Goal: Task Accomplishment & Management: Manage account settings

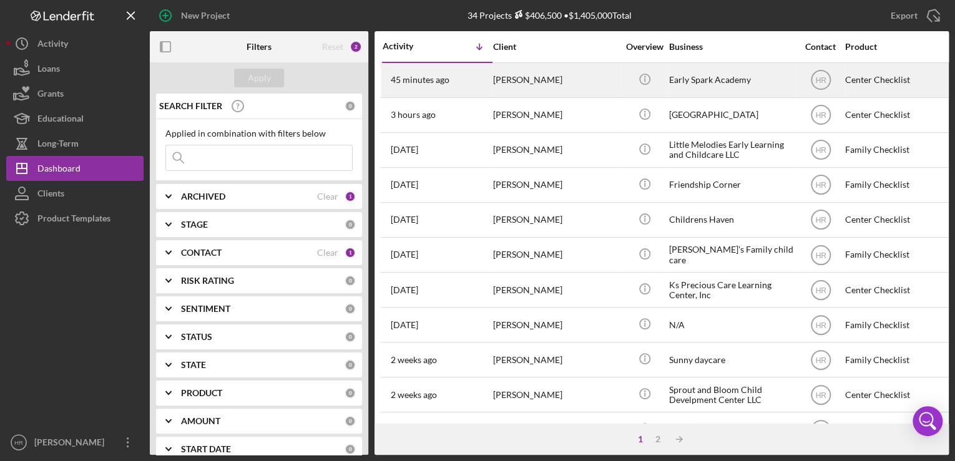
click at [587, 82] on div "[PERSON_NAME]" at bounding box center [555, 80] width 125 height 33
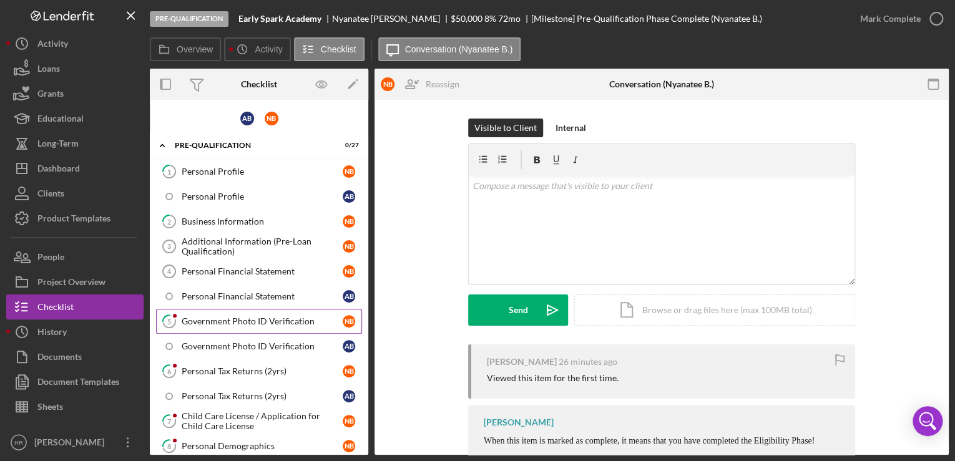
drag, startPoint x: 195, startPoint y: 315, endPoint x: 205, endPoint y: 317, distance: 10.1
click at [195, 317] on div "Government Photo ID Verification" at bounding box center [262, 322] width 161 height 10
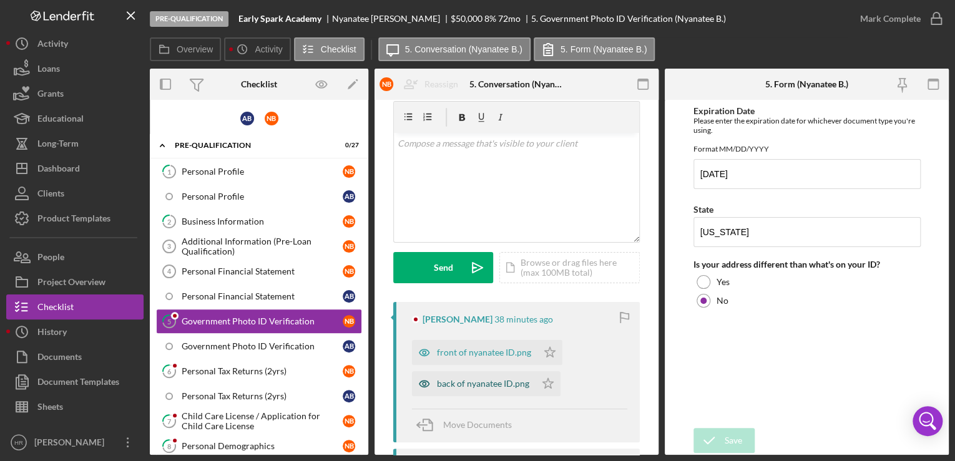
scroll to position [100, 0]
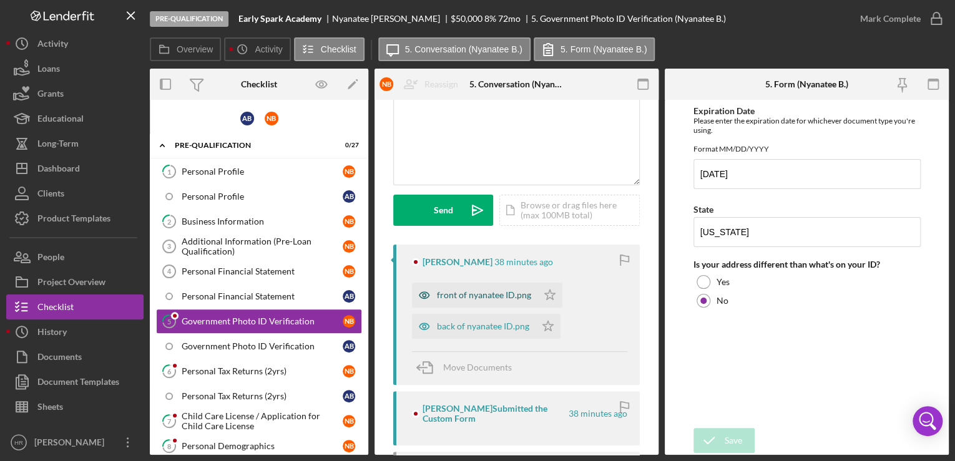
click at [458, 298] on div "front of nyanatee ID.png" at bounding box center [484, 295] width 94 height 10
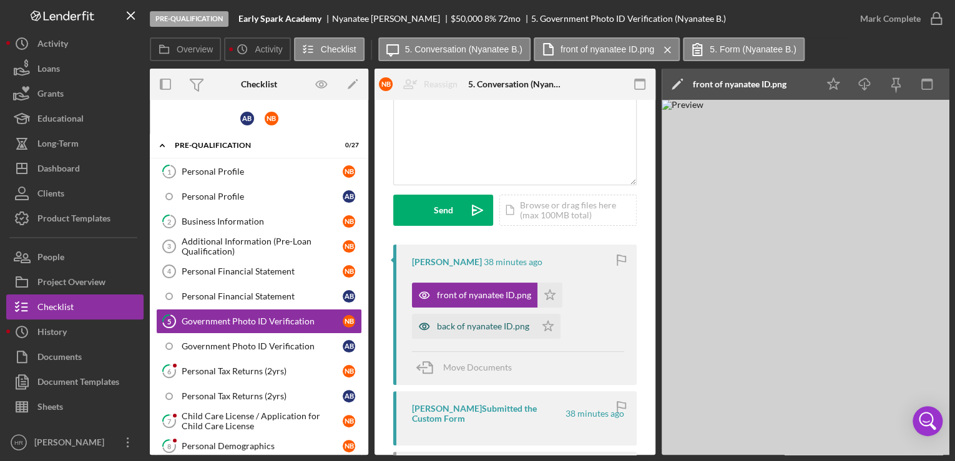
click at [467, 332] on div "back of nyanatee ID.png" at bounding box center [474, 326] width 124 height 25
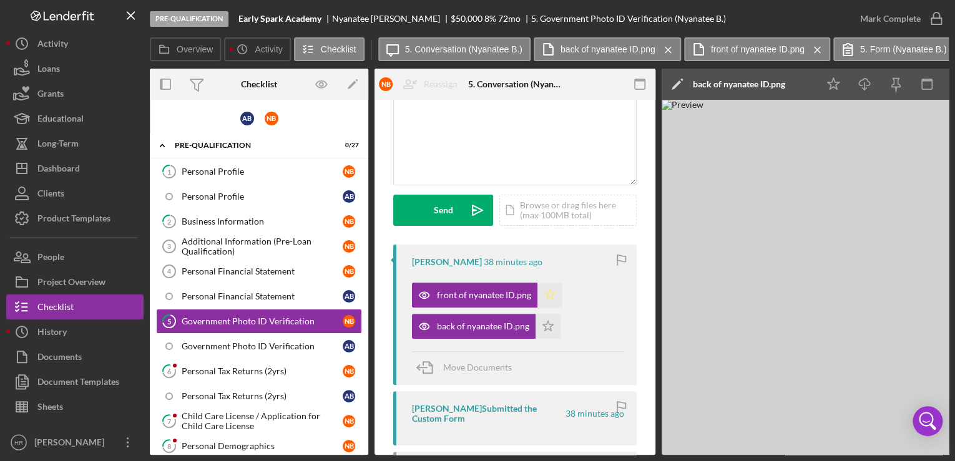
click at [553, 293] on polygon "button" at bounding box center [550, 295] width 11 height 10
click at [552, 329] on icon "Icon/Star" at bounding box center [548, 326] width 25 height 25
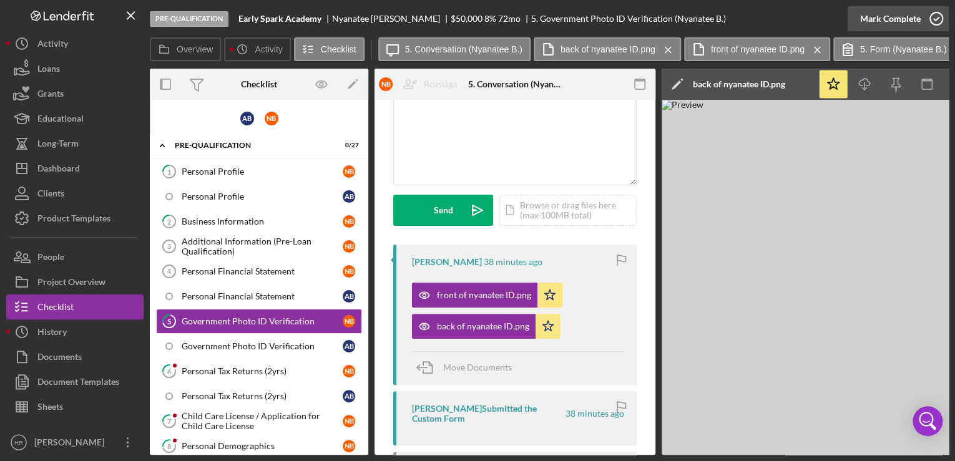
click at [935, 20] on icon "button" at bounding box center [936, 18] width 31 height 31
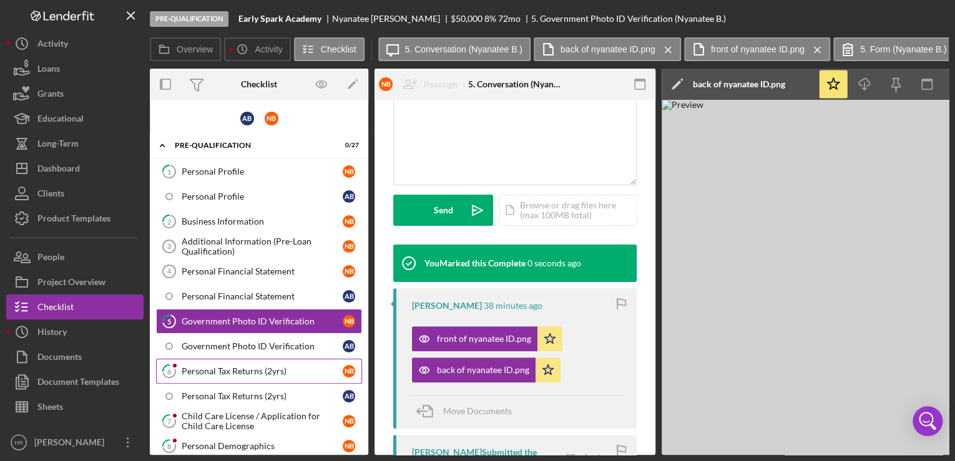
scroll to position [285, 0]
click at [240, 370] on div "Personal Tax Returns (2yrs)" at bounding box center [262, 371] width 161 height 10
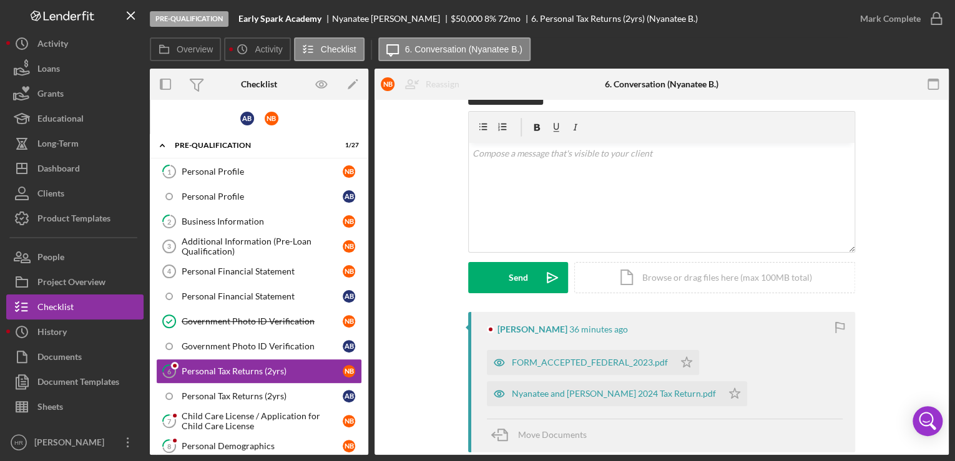
scroll to position [50, 0]
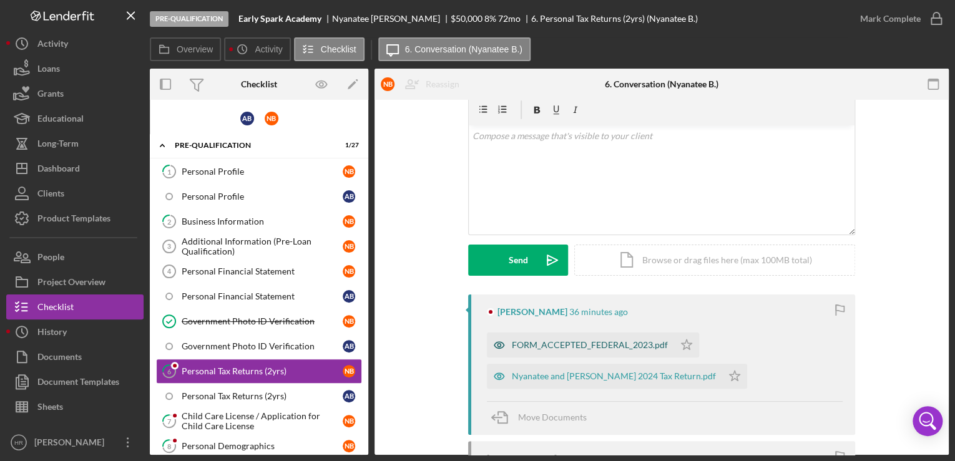
click at [553, 342] on div "FORM_ACCEPTED_FEDERAL_2023.pdf" at bounding box center [590, 345] width 156 height 10
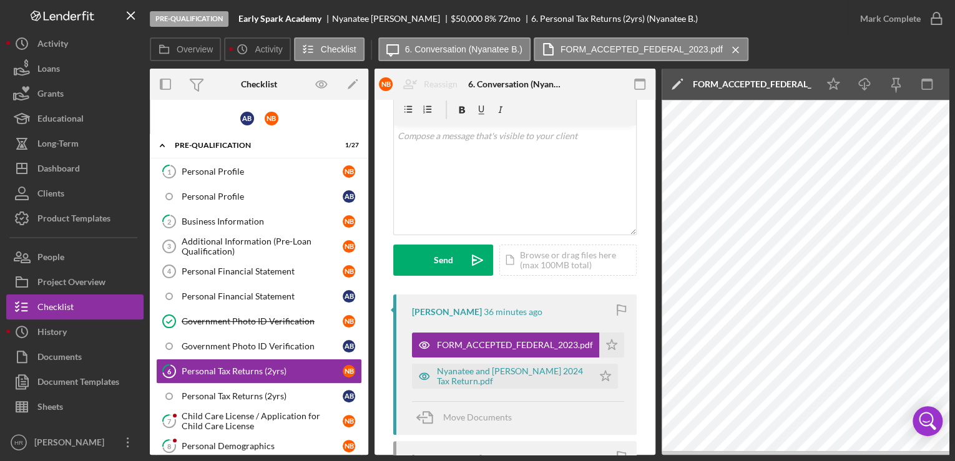
scroll to position [0, 87]
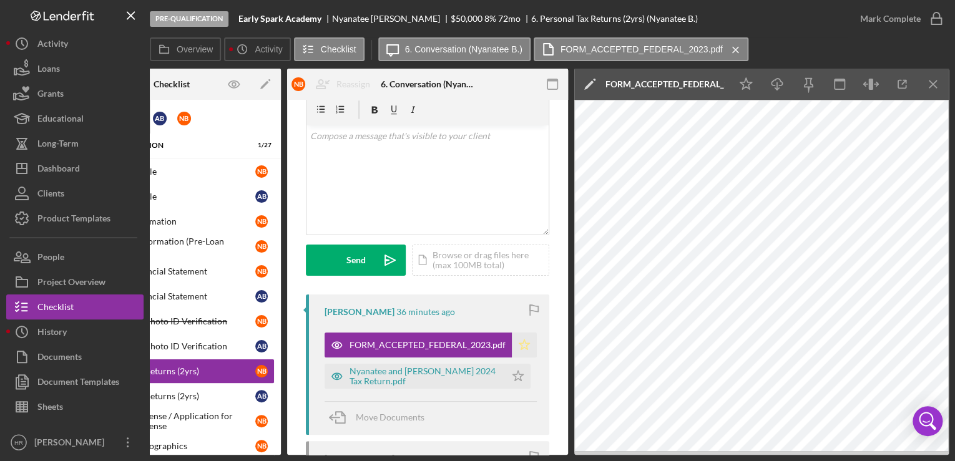
click at [519, 344] on icon "Icon/Star" at bounding box center [524, 345] width 25 height 25
click at [413, 374] on div "Nyanatee and [PERSON_NAME] 2024 Tax Return.pdf" at bounding box center [425, 376] width 150 height 20
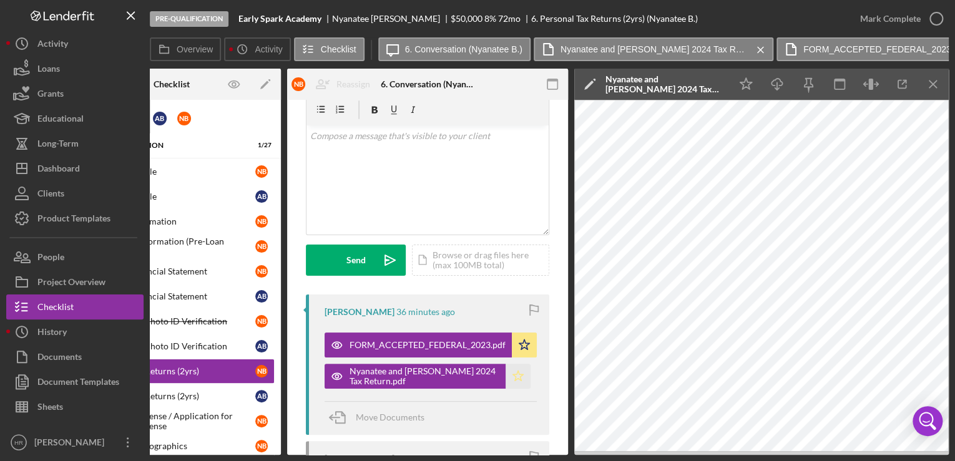
click at [512, 375] on icon "Icon/Star" at bounding box center [518, 376] width 25 height 25
click at [467, 152] on div "v Color teal Color pink Remove color Add row above Add row below Add column bef…" at bounding box center [428, 179] width 242 height 109
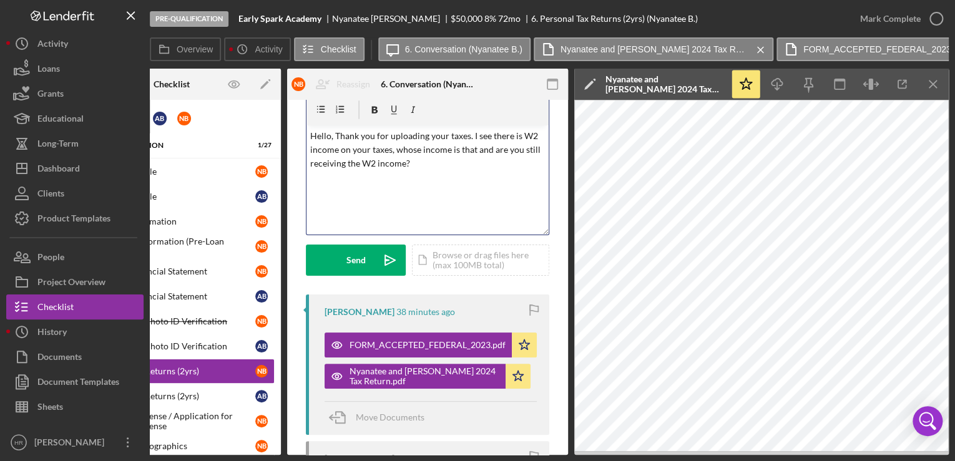
click at [428, 169] on p "Hello, Thank you for uploading your taxes. I see there is W2 income on your tax…" at bounding box center [427, 150] width 235 height 42
click at [372, 253] on button "Send Icon/icon-invite-send" at bounding box center [356, 260] width 100 height 31
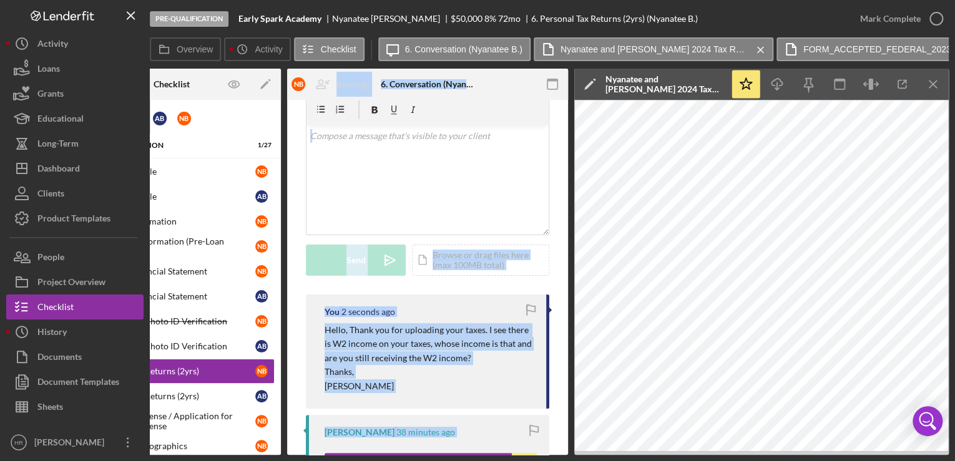
drag, startPoint x: 313, startPoint y: 455, endPoint x: 262, endPoint y: 461, distance: 51.0
click at [262, 461] on div "Pre-Qualification Early Spark Academy [PERSON_NAME] $50,000 $12,500 8 % 72 mo 6…" at bounding box center [477, 230] width 955 height 461
click at [474, 386] on p "[PERSON_NAME]" at bounding box center [429, 387] width 209 height 14
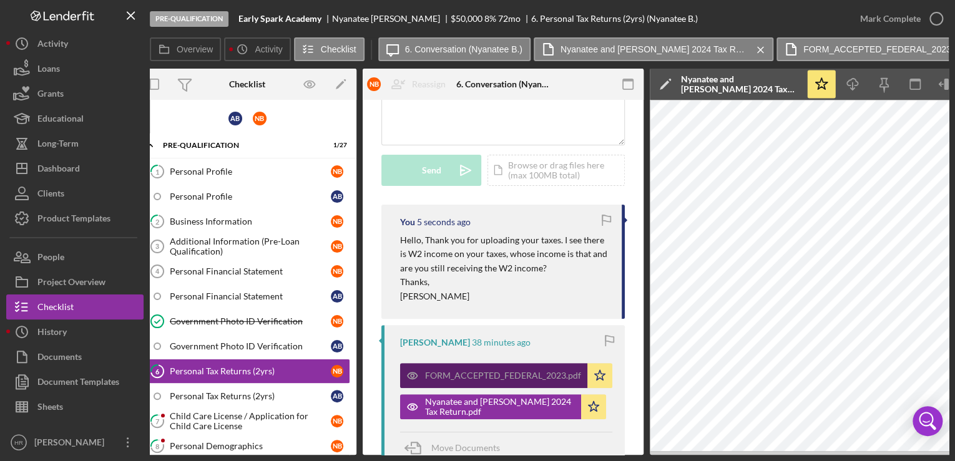
scroll to position [250, 0]
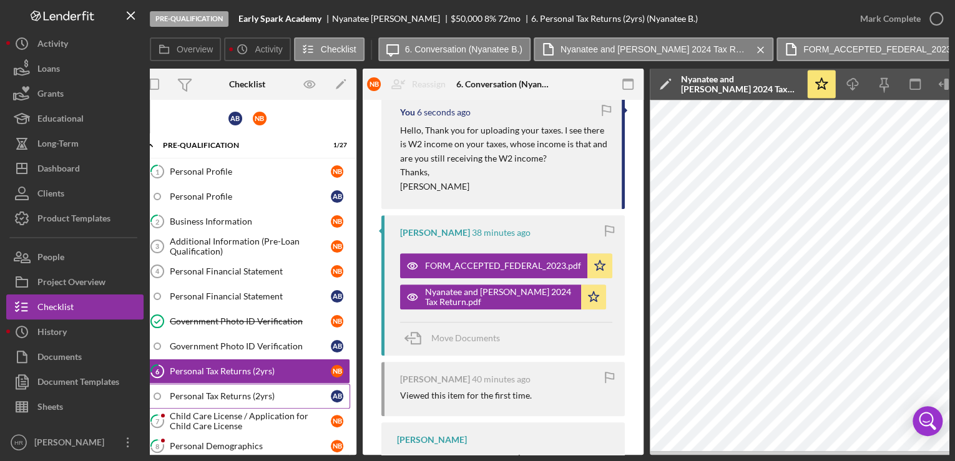
click at [233, 391] on div "Personal Tax Returns (2yrs)" at bounding box center [250, 396] width 161 height 10
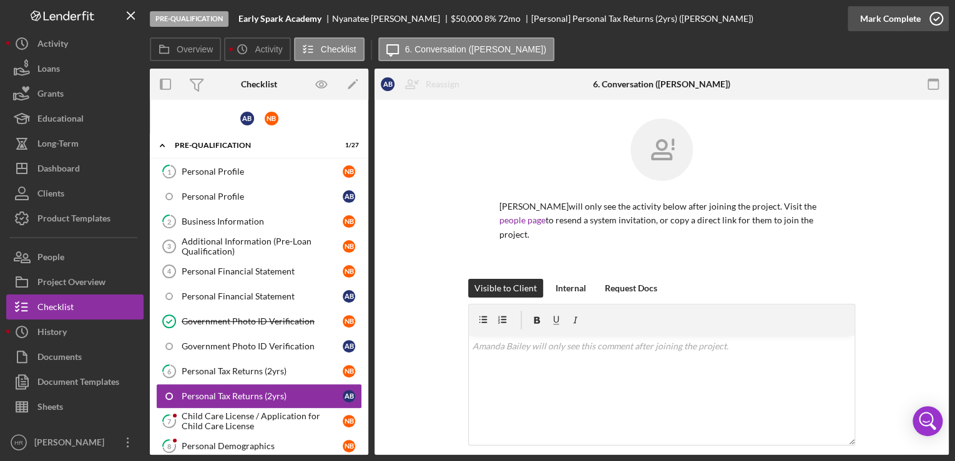
click at [931, 21] on icon "button" at bounding box center [936, 18] width 31 height 31
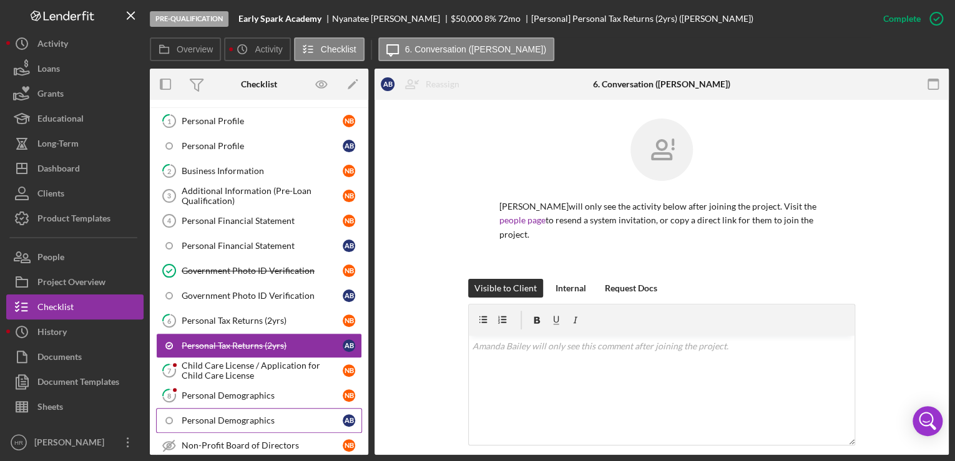
scroll to position [100, 0]
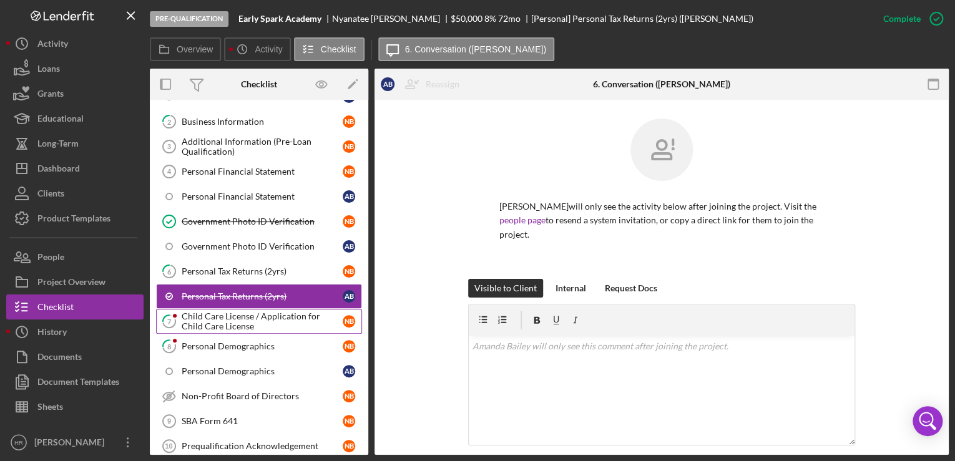
click at [237, 312] on div "Child Care License / Application for Child Care License" at bounding box center [262, 322] width 161 height 20
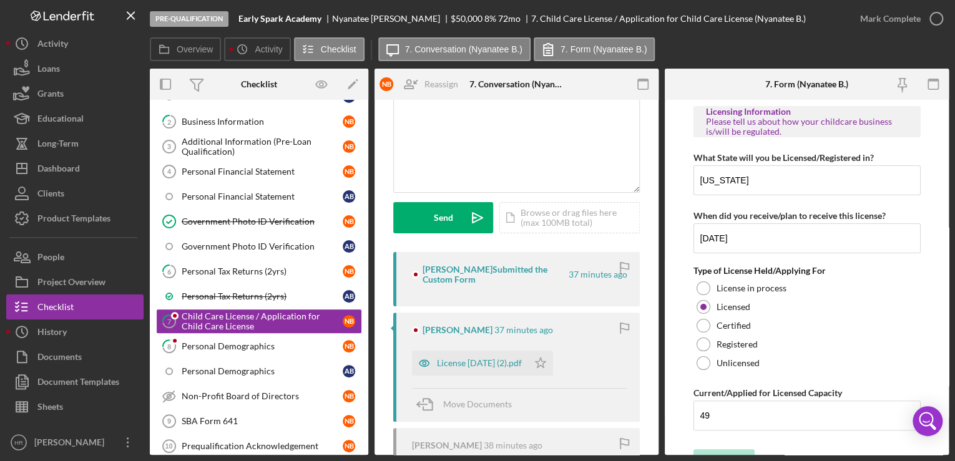
scroll to position [100, 0]
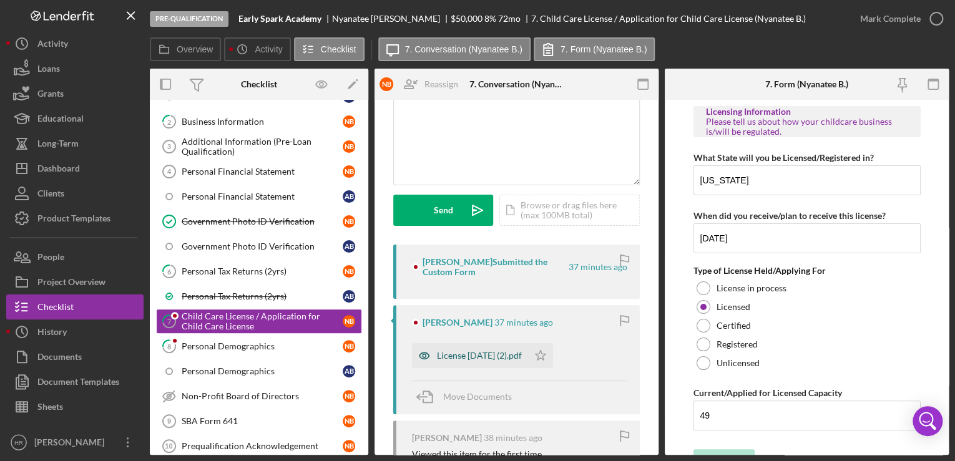
click at [460, 354] on div "License [DATE] (2).pdf" at bounding box center [479, 356] width 85 height 10
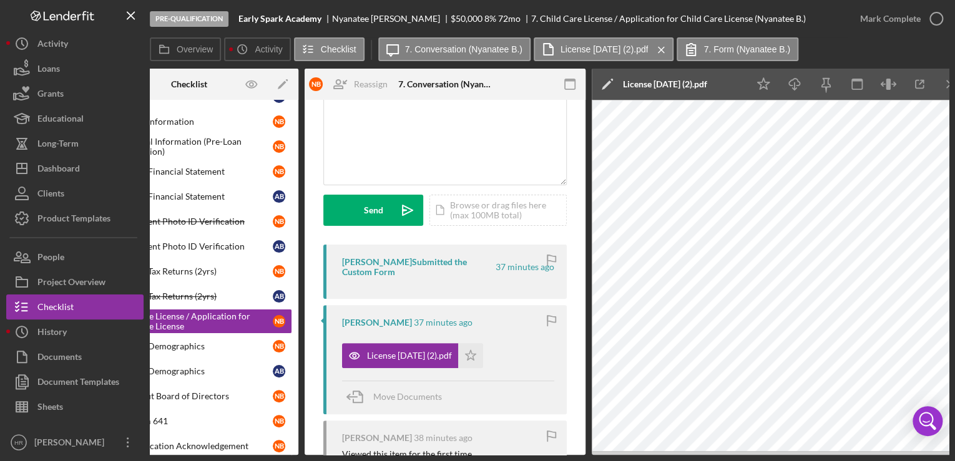
scroll to position [0, 195]
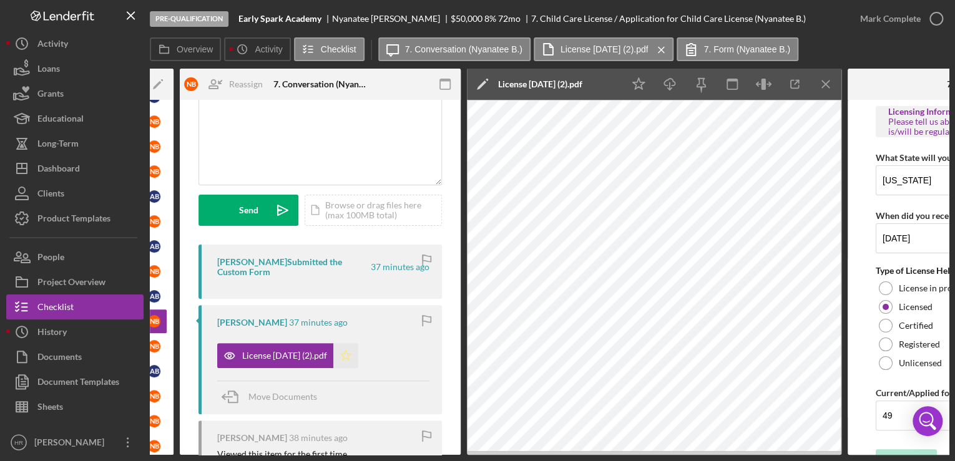
click at [345, 352] on icon "Icon/Star" at bounding box center [345, 355] width 25 height 25
click at [932, 19] on icon "button" at bounding box center [936, 18] width 31 height 31
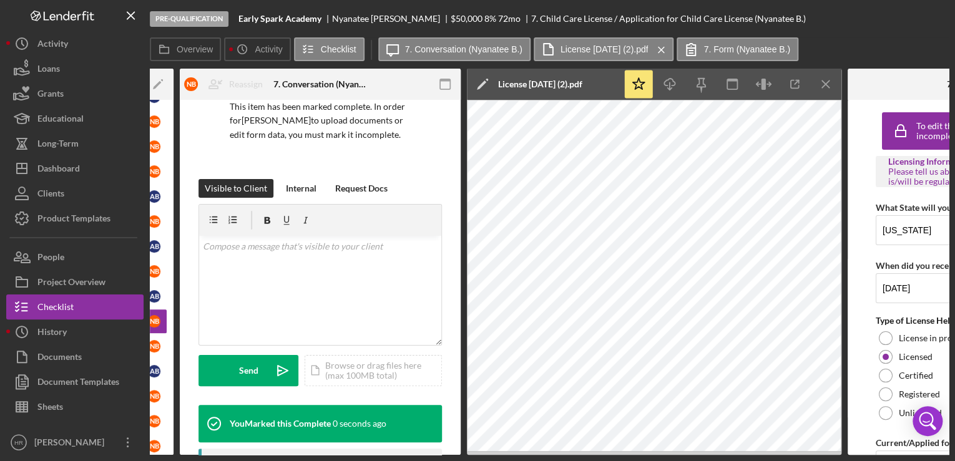
scroll to position [285, 0]
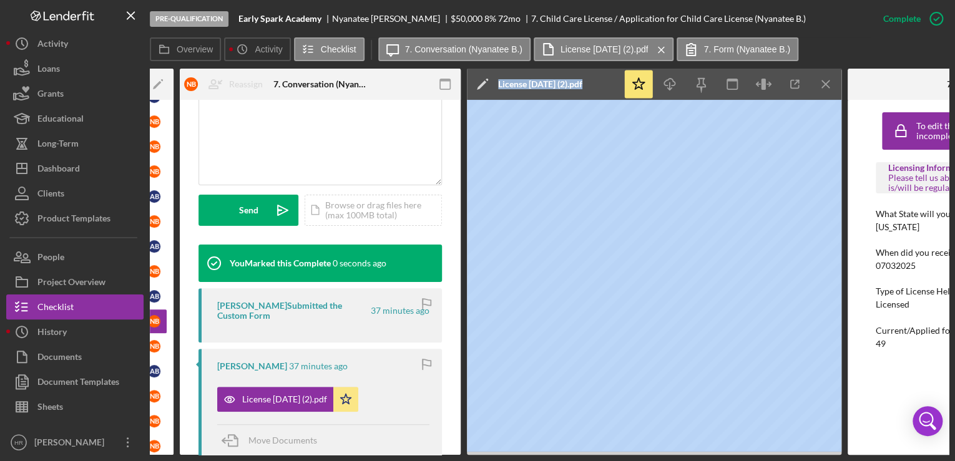
drag, startPoint x: 481, startPoint y: 455, endPoint x: 353, endPoint y: 460, distance: 128.1
click at [353, 460] on div "Pre-Qualification Early Spark Academy [PERSON_NAME] $50,000 $12,500 8 % 72 mo 7…" at bounding box center [477, 230] width 955 height 461
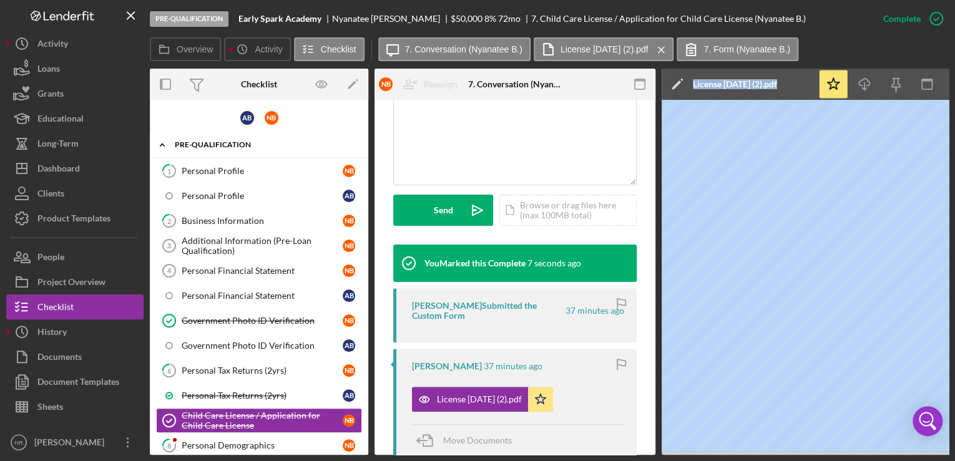
scroll to position [0, 0]
click at [201, 217] on div "Business Information" at bounding box center [262, 222] width 161 height 10
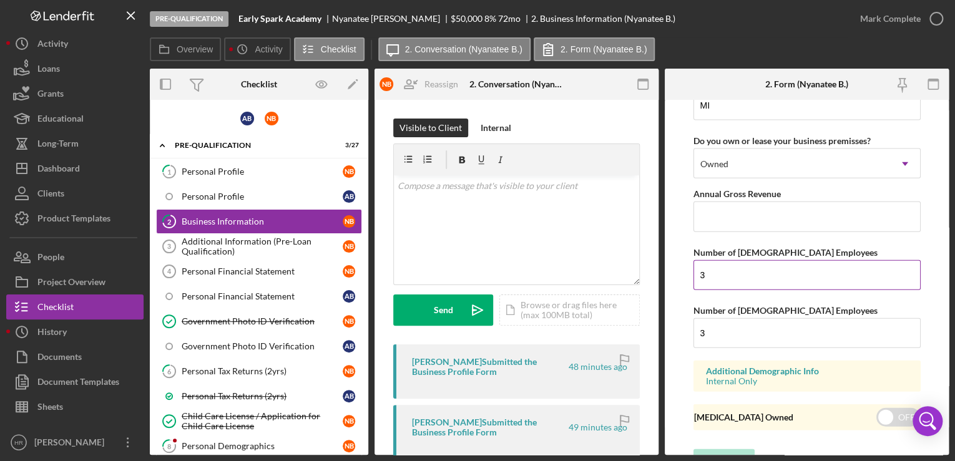
scroll to position [1432, 0]
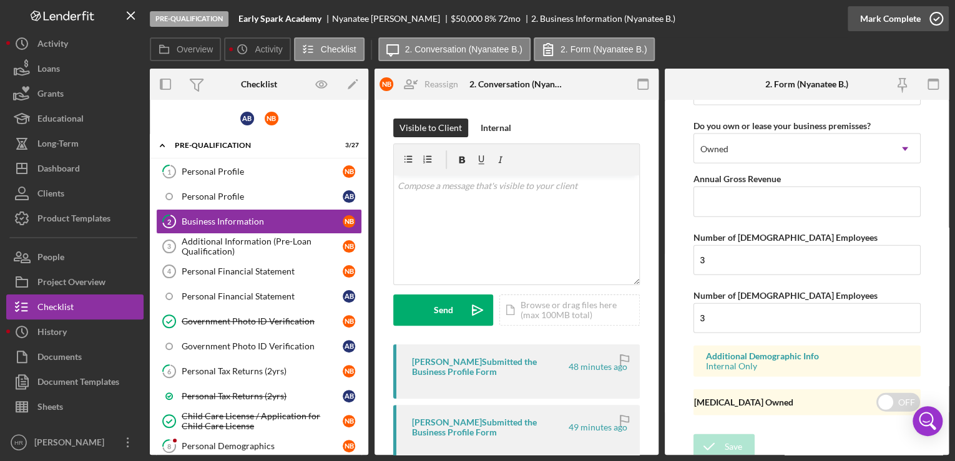
click at [940, 15] on icon "button" at bounding box center [936, 18] width 31 height 31
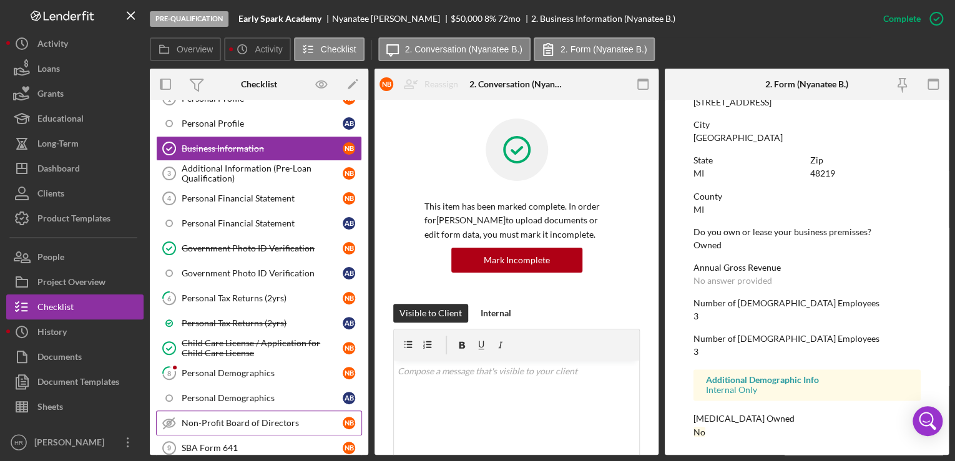
scroll to position [100, 0]
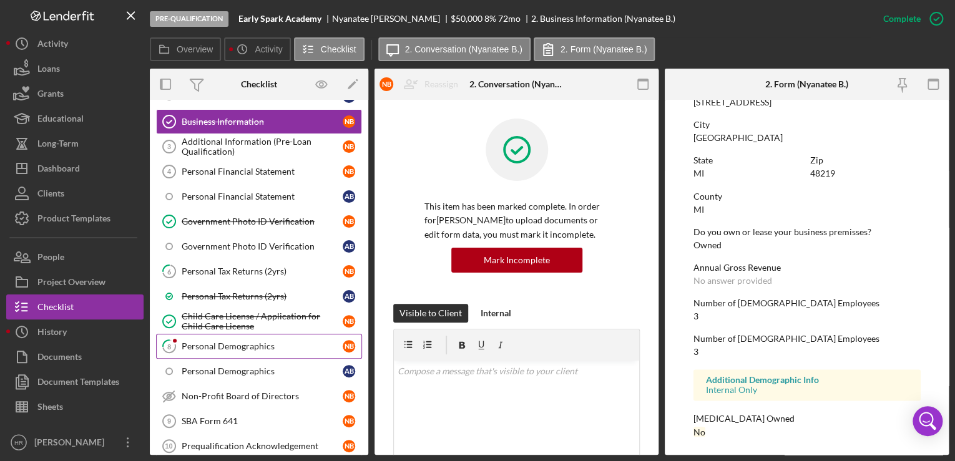
click at [214, 345] on div "Personal Demographics" at bounding box center [262, 347] width 161 height 10
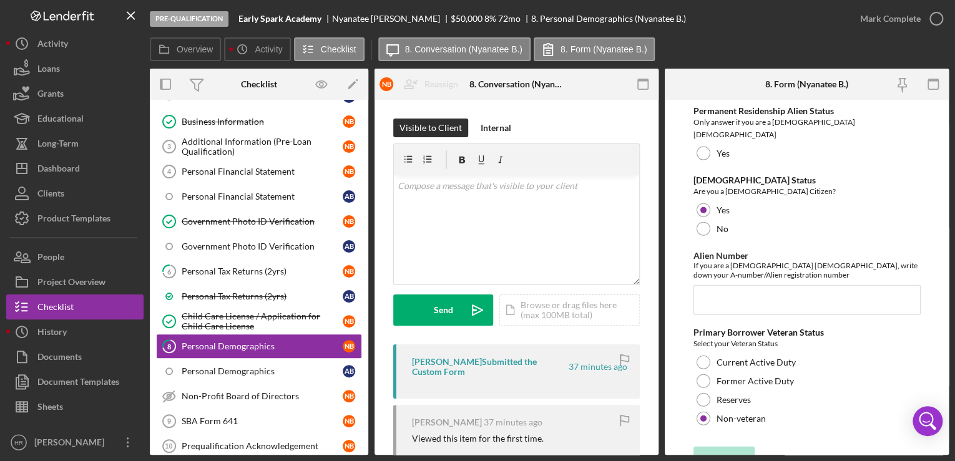
scroll to position [1404, 0]
drag, startPoint x: 935, startPoint y: 18, endPoint x: 837, endPoint y: 30, distance: 98.7
click at [0, 0] on icon "button" at bounding box center [0, 0] width 0 height 0
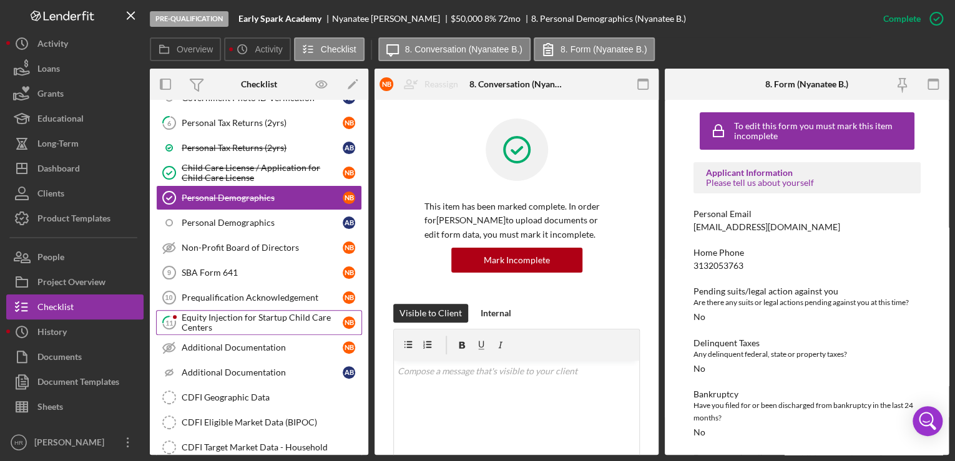
scroll to position [250, 0]
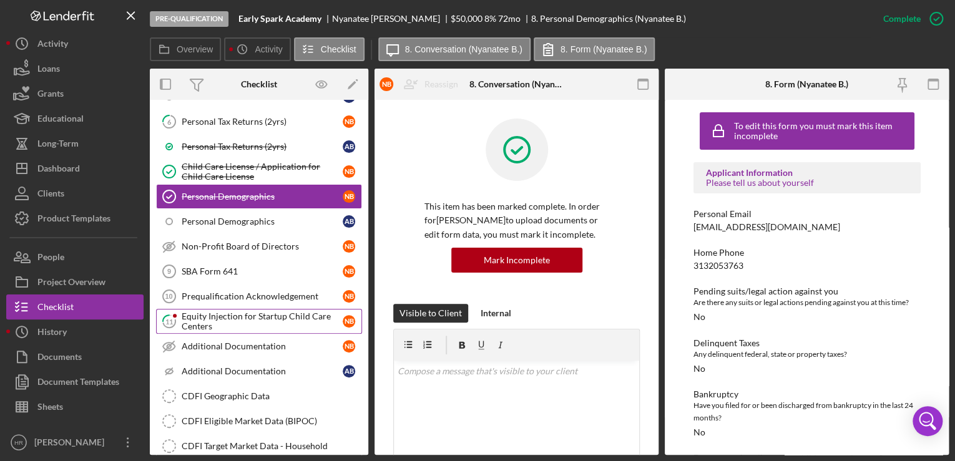
click at [234, 317] on div "Equity Injection for Startup Child Care Centers" at bounding box center [262, 322] width 161 height 20
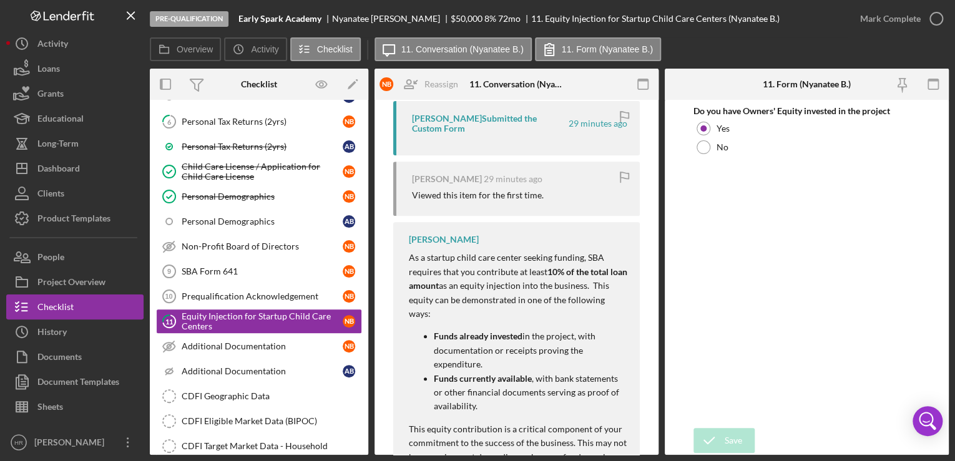
scroll to position [257, 0]
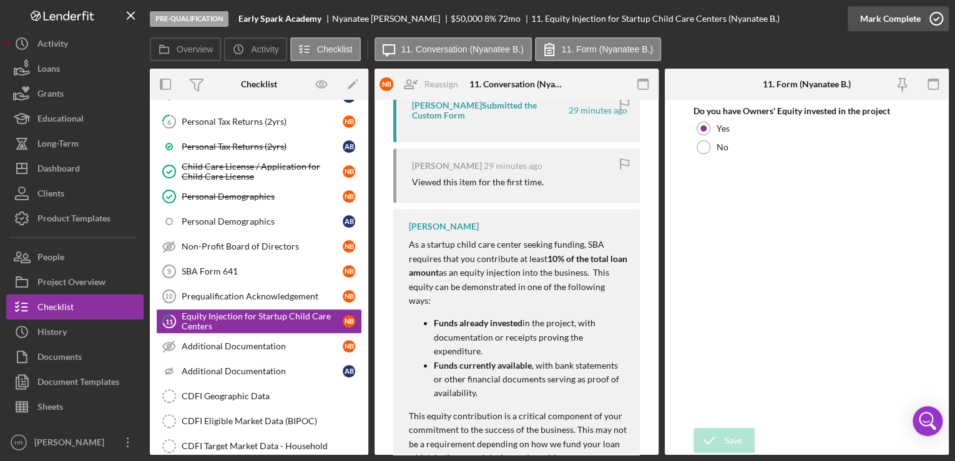
click at [930, 23] on icon "button" at bounding box center [936, 18] width 31 height 31
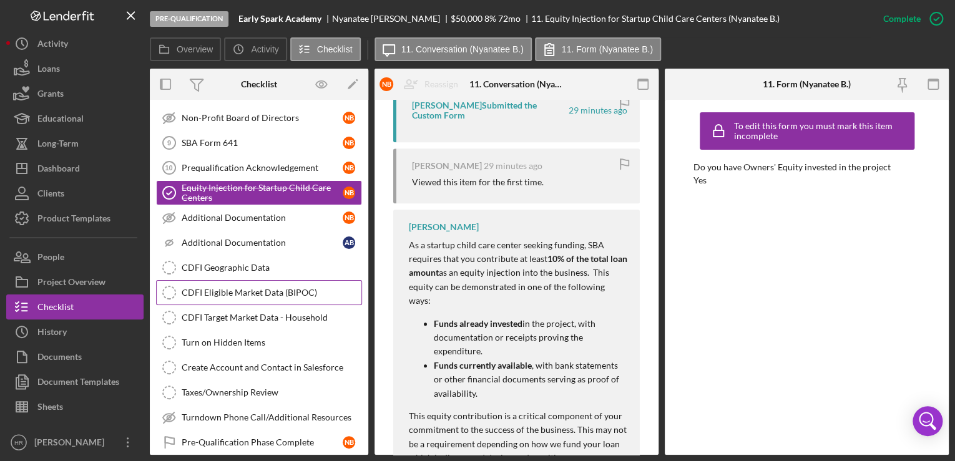
scroll to position [400, 0]
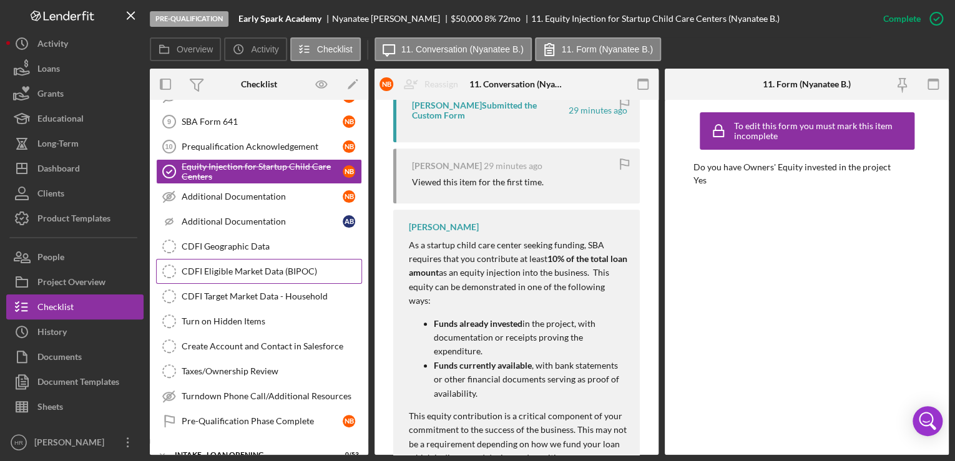
click at [212, 268] on div "CDFI Eligible Market Data (BIPOC)" at bounding box center [272, 272] width 180 height 10
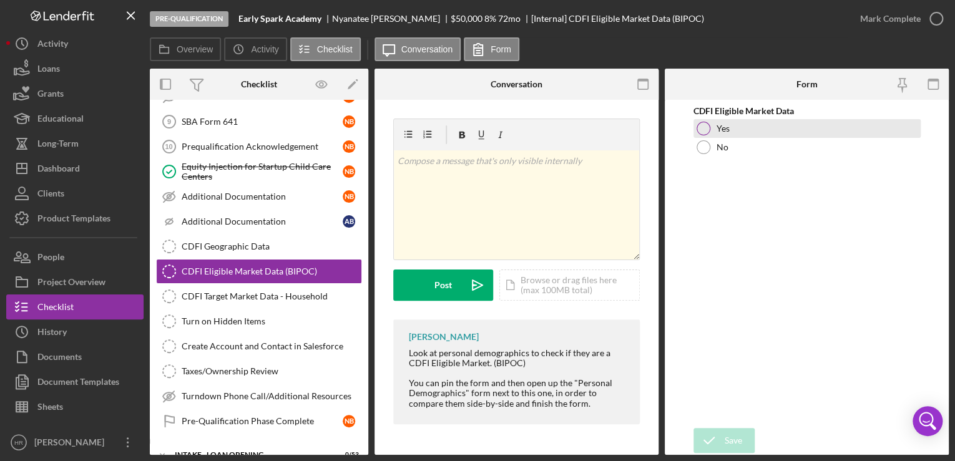
click at [707, 126] on div at bounding box center [704, 129] width 14 height 14
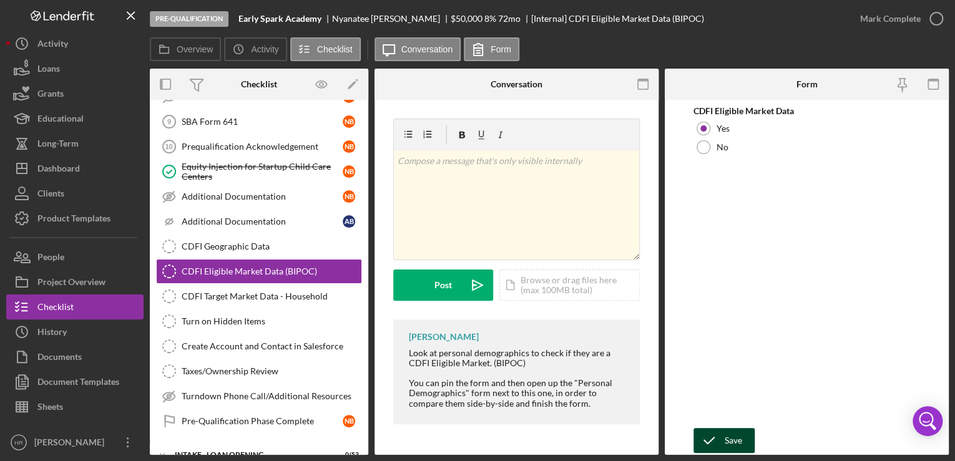
click at [742, 436] on button "Save" at bounding box center [724, 440] width 61 height 25
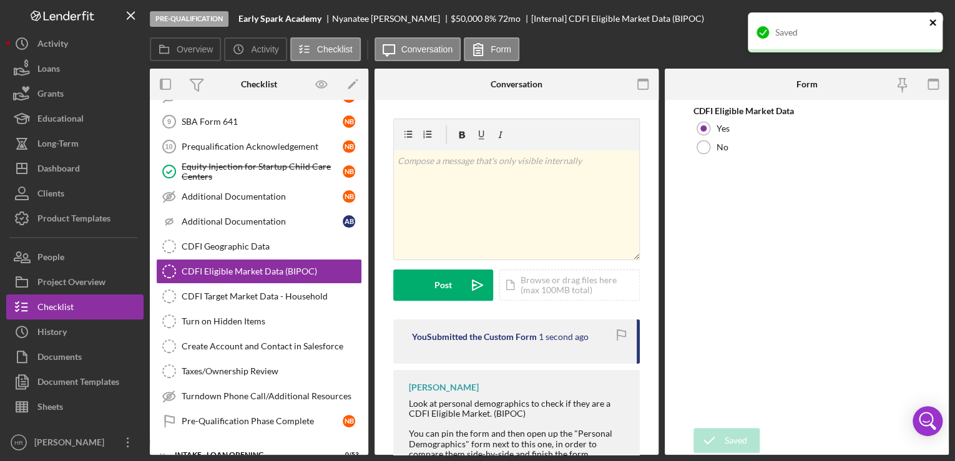
click at [934, 19] on icon "close" at bounding box center [933, 22] width 9 height 10
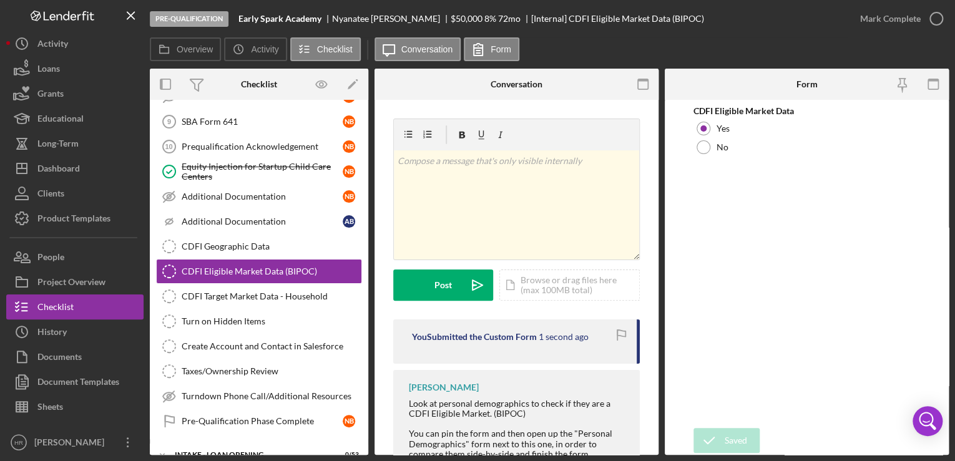
click at [934, 19] on div "Saved" at bounding box center [845, 37] width 200 height 55
click at [0, 0] on icon "button" at bounding box center [0, 0] width 0 height 0
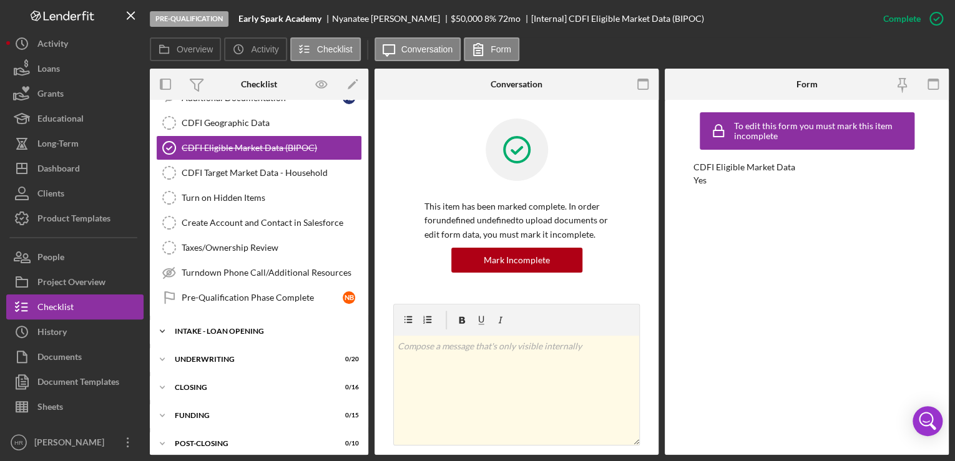
click at [222, 328] on div "INTAKE - LOAN OPENING" at bounding box center [264, 331] width 178 height 7
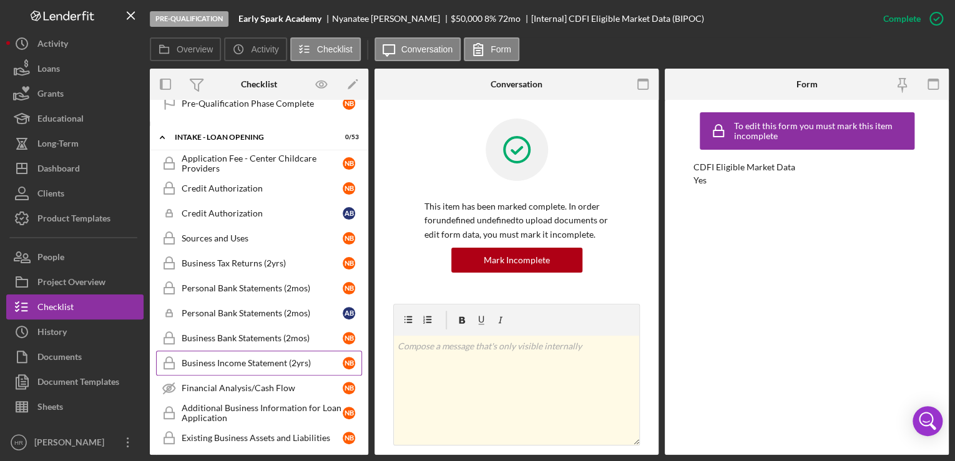
scroll to position [723, 0]
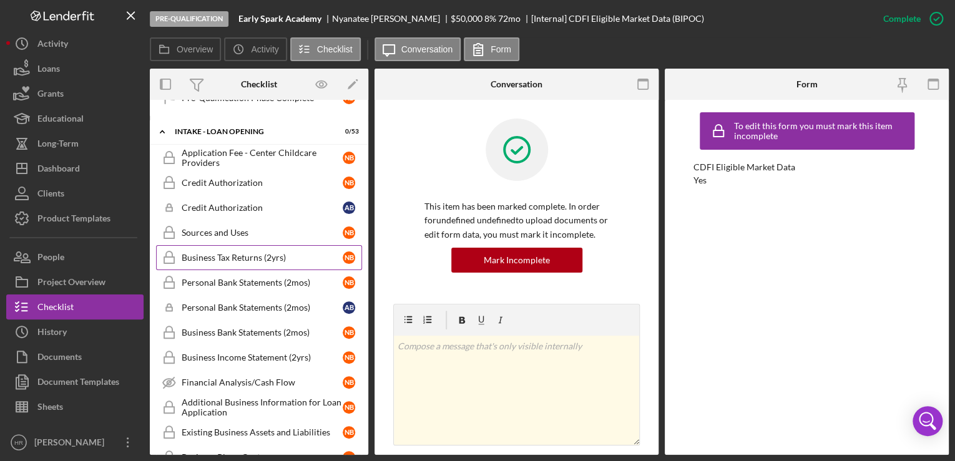
click at [227, 245] on link "Business Tax Returns (2yrs) Business Tax Returns (2yrs) N B" at bounding box center [259, 257] width 206 height 25
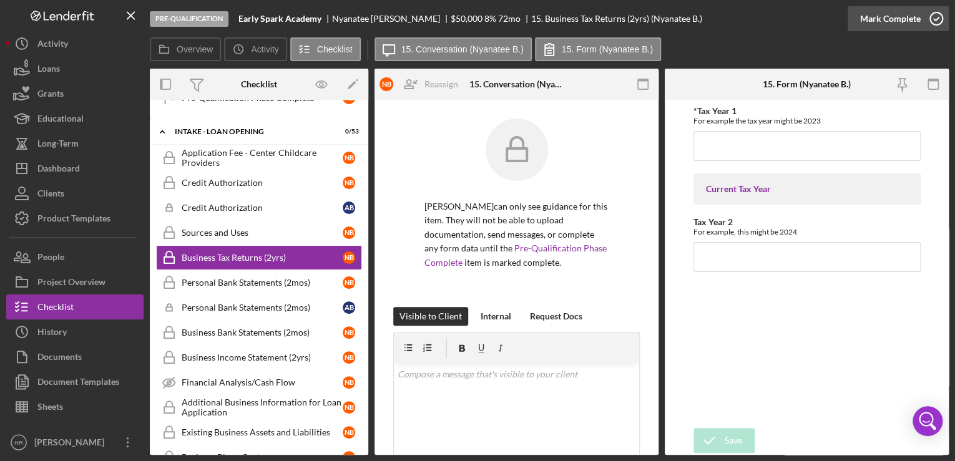
click at [934, 16] on icon "button" at bounding box center [936, 18] width 31 height 31
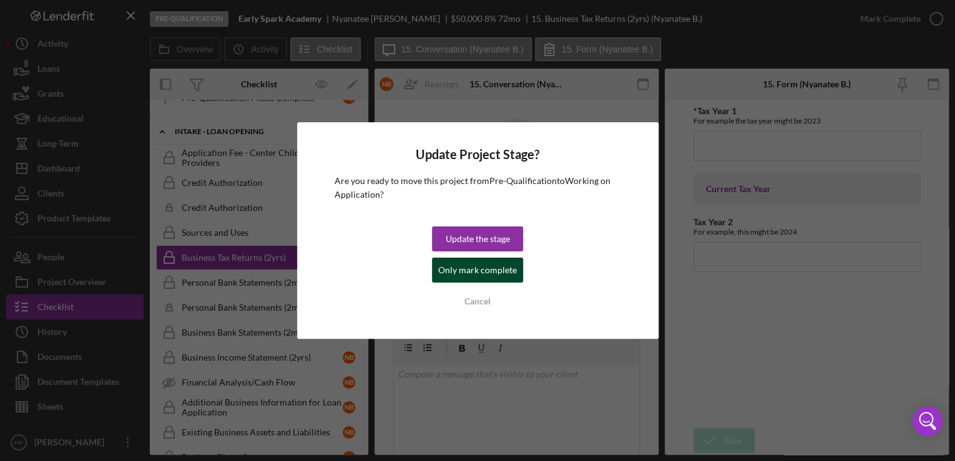
click at [463, 270] on div "Only mark complete" at bounding box center [477, 270] width 79 height 25
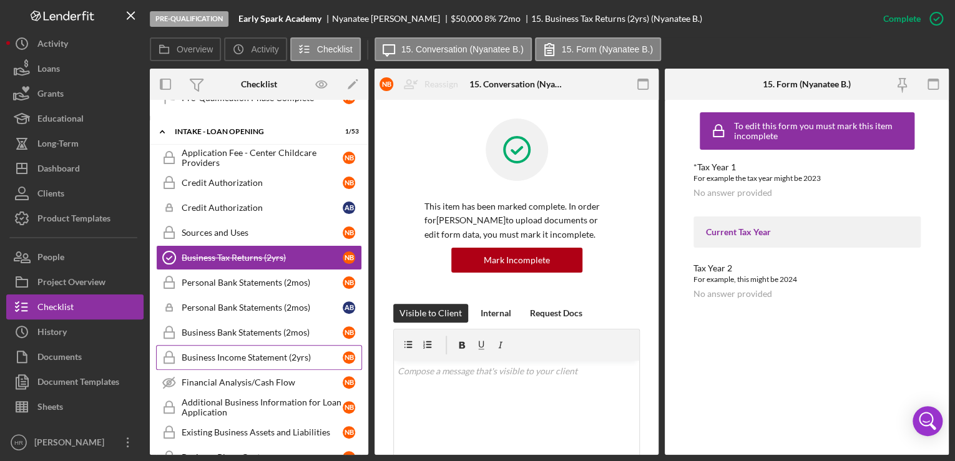
click at [245, 353] on div "Business Income Statement (2yrs)" at bounding box center [262, 358] width 161 height 10
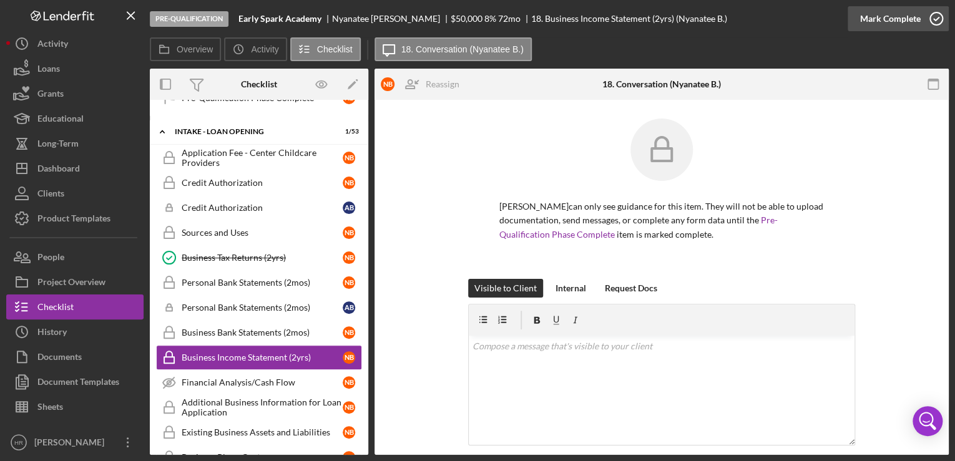
click at [935, 16] on icon "button" at bounding box center [936, 18] width 31 height 31
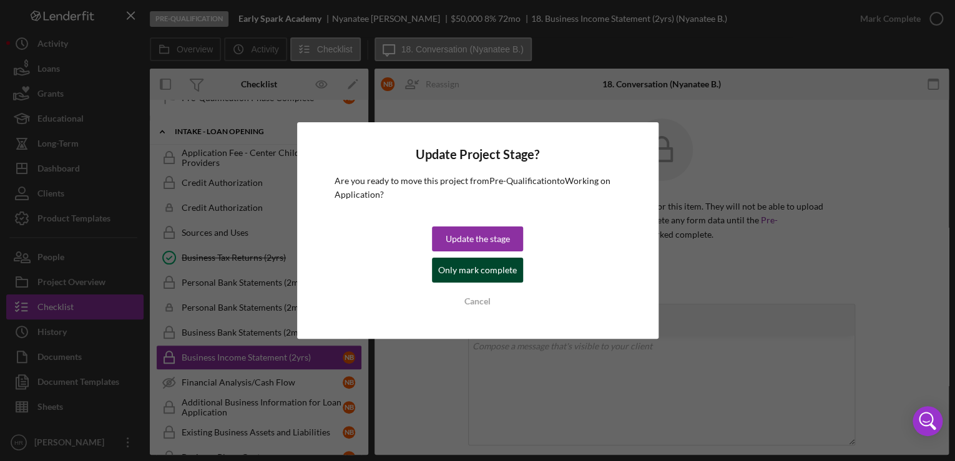
click at [478, 277] on div "Only mark complete" at bounding box center [477, 270] width 79 height 25
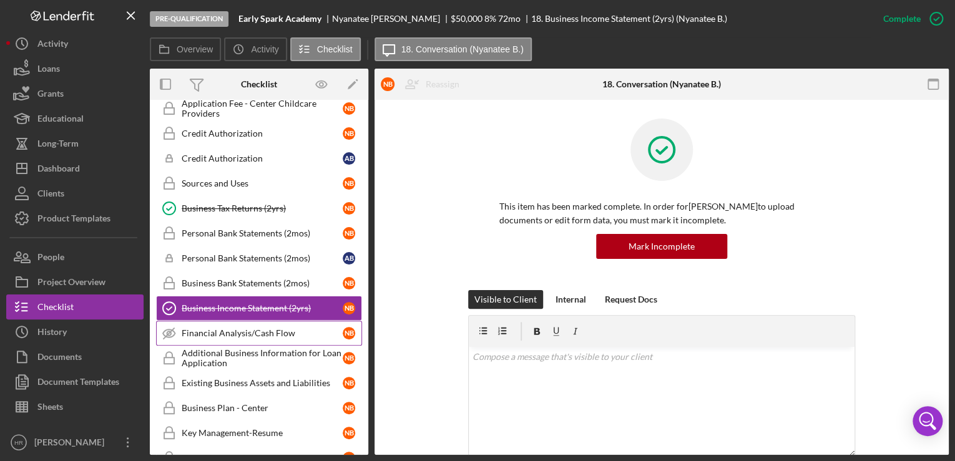
scroll to position [773, 0]
click at [237, 328] on div "Financial Analysis/Cash Flow" at bounding box center [262, 333] width 161 height 10
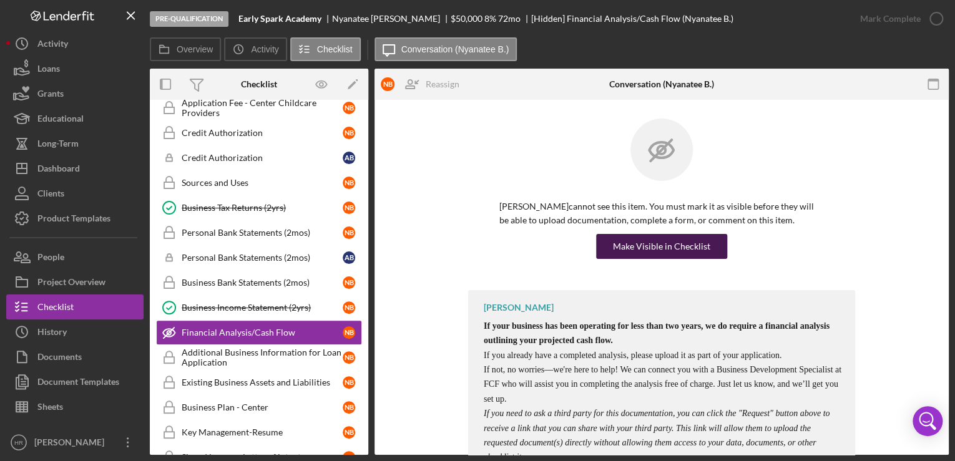
click at [624, 240] on div "Make Visible in Checklist" at bounding box center [661, 246] width 97 height 25
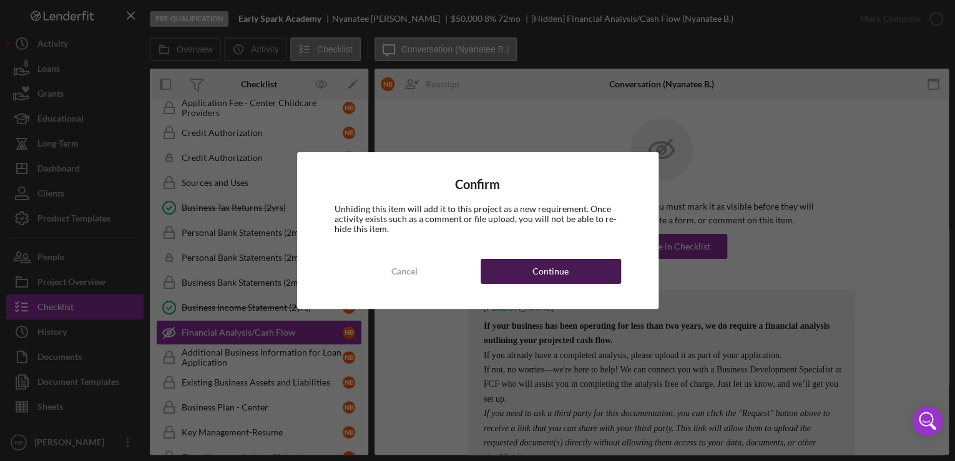
click at [523, 270] on button "Continue" at bounding box center [551, 271] width 140 height 25
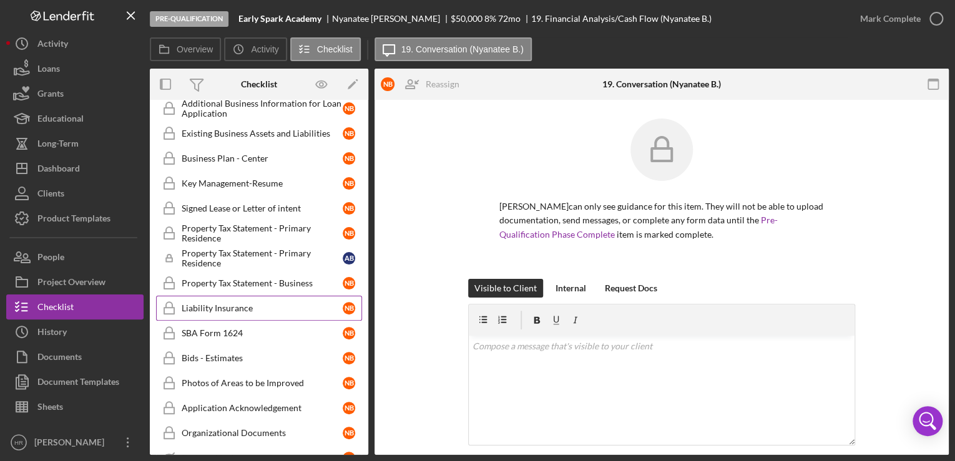
scroll to position [1023, 0]
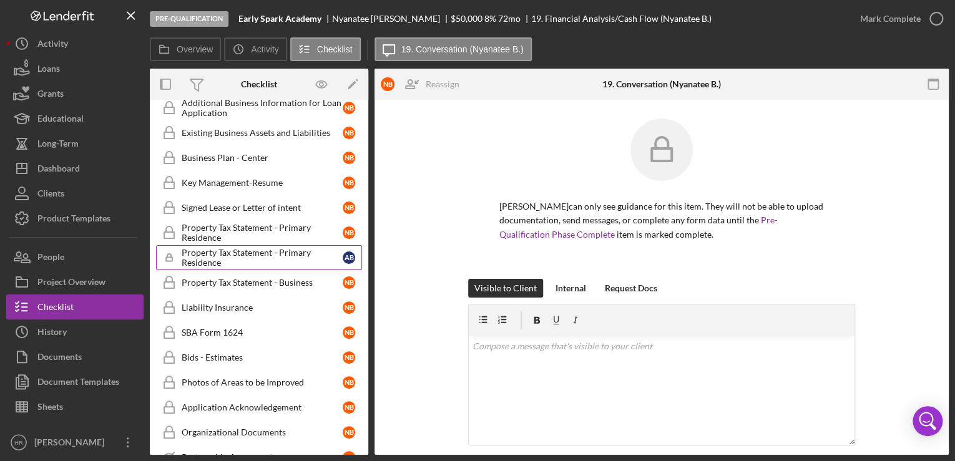
click at [252, 248] on div "Property Tax Statement - Primary Residence" at bounding box center [262, 258] width 161 height 20
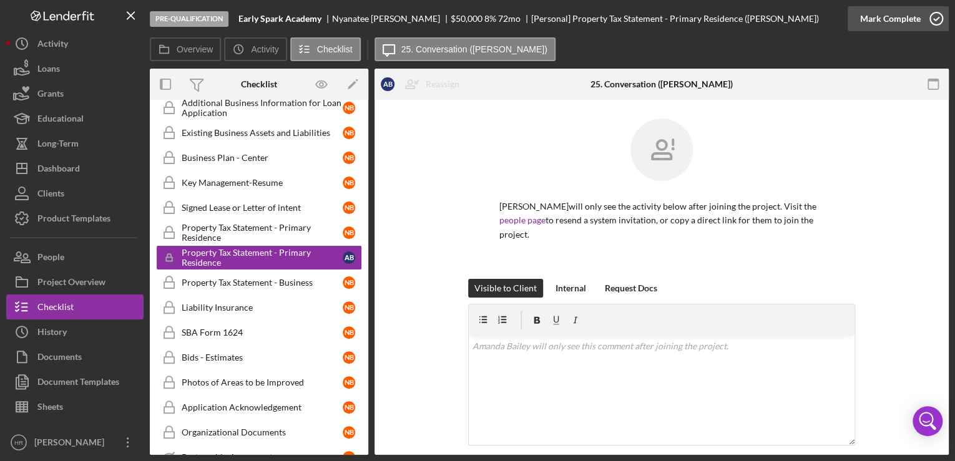
click at [939, 14] on icon "button" at bounding box center [936, 18] width 31 height 31
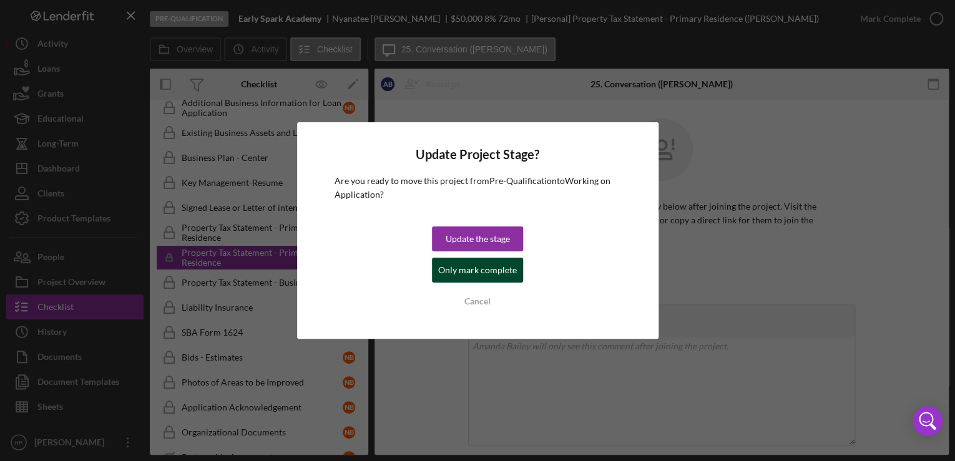
click at [456, 268] on div "Only mark complete" at bounding box center [477, 270] width 79 height 25
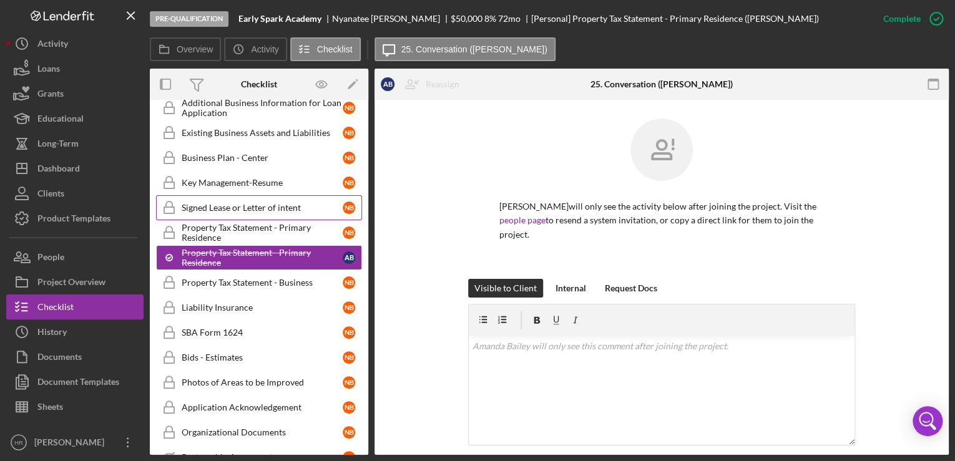
click at [230, 203] on div "Signed Lease or Letter of intent" at bounding box center [262, 208] width 161 height 10
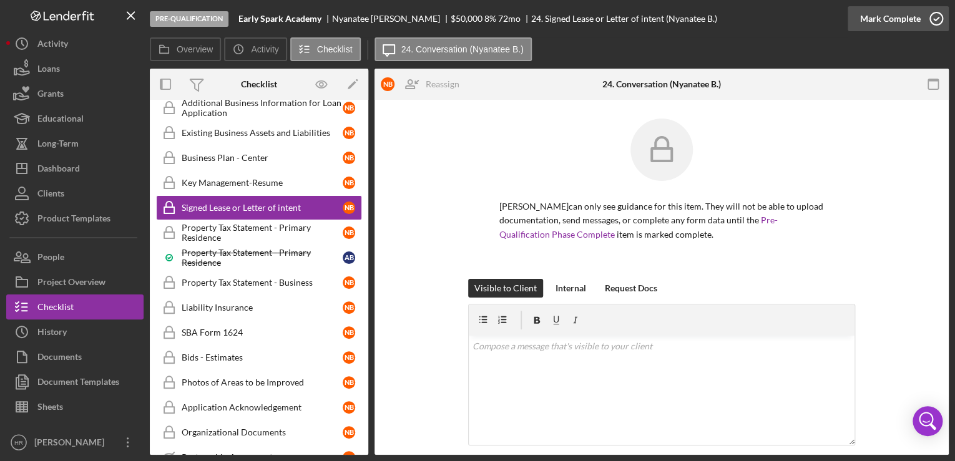
click at [937, 22] on icon "button" at bounding box center [936, 18] width 31 height 31
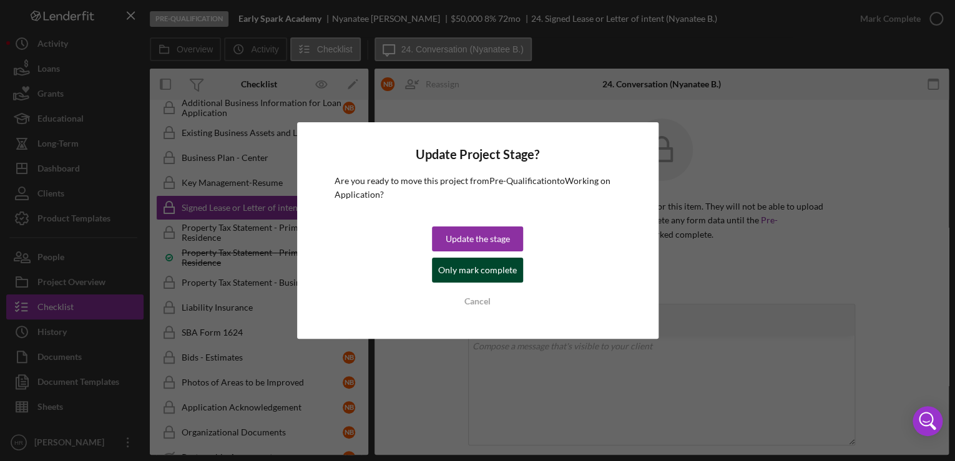
click at [465, 265] on div "Only mark complete" at bounding box center [477, 270] width 79 height 25
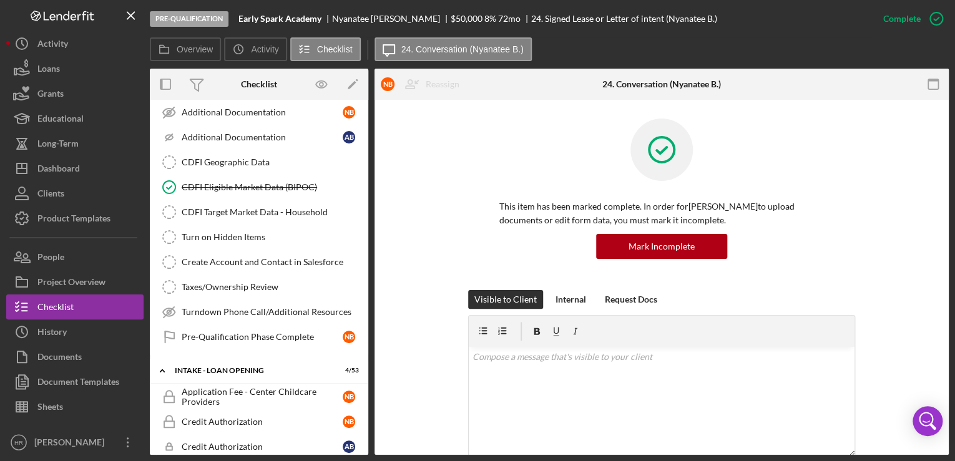
scroll to position [473, 0]
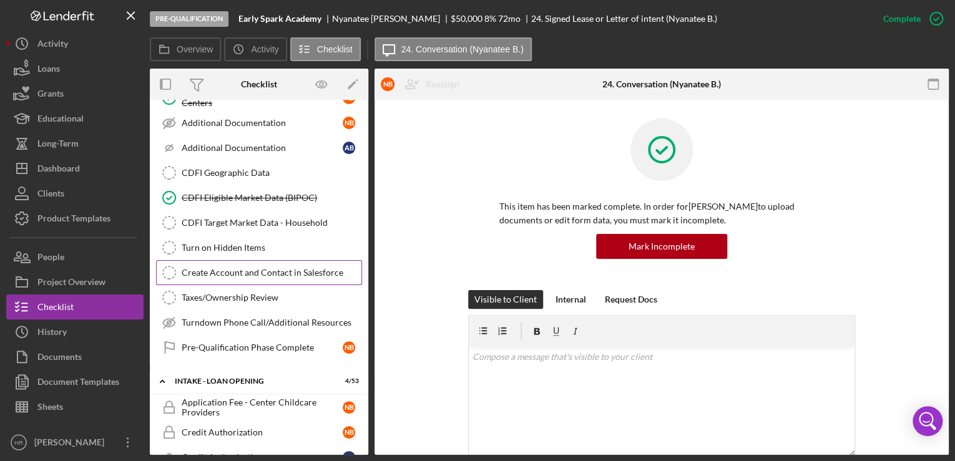
click at [239, 268] on div "Create Account and Contact in Salesforce" at bounding box center [272, 273] width 180 height 10
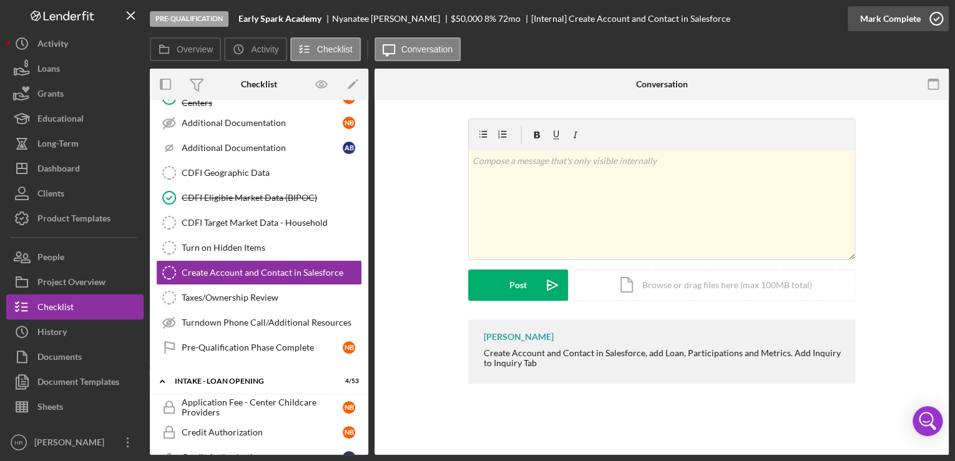
click at [935, 15] on icon "button" at bounding box center [936, 18] width 31 height 31
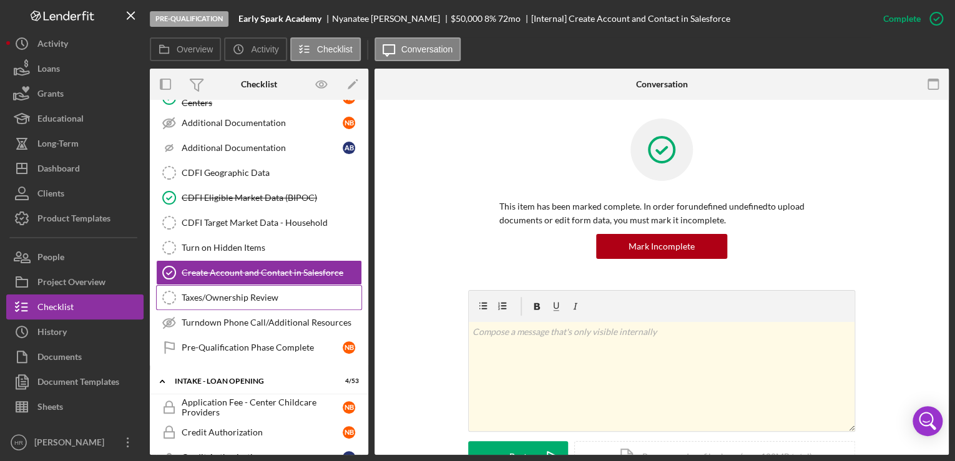
click at [268, 293] on div "Taxes/Ownership Review" at bounding box center [272, 298] width 180 height 10
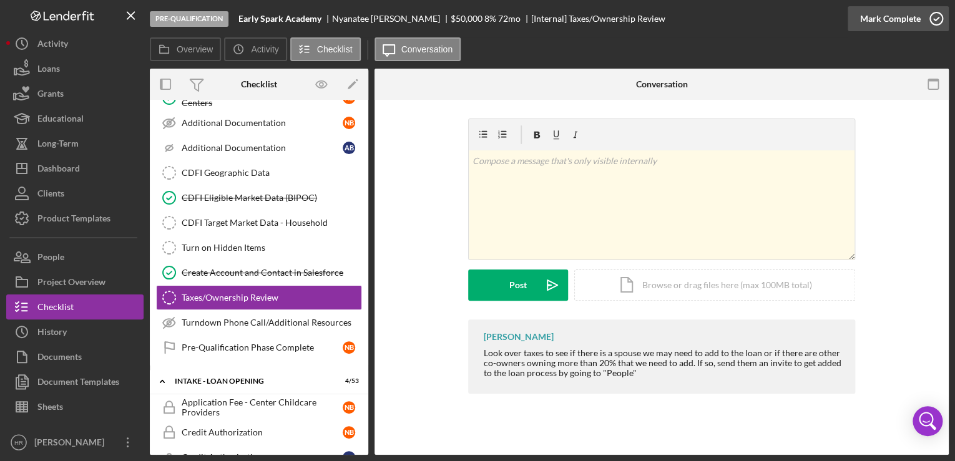
click at [935, 22] on icon "button" at bounding box center [936, 18] width 31 height 31
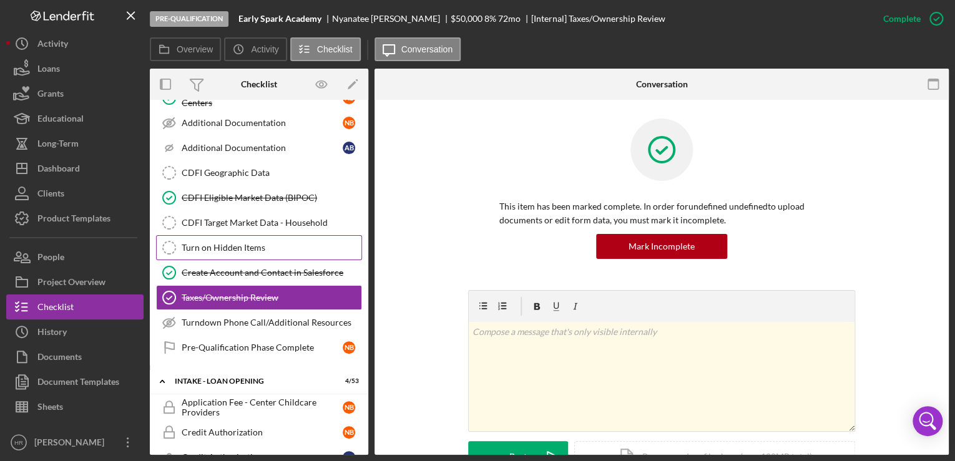
click at [237, 243] on div "Turn on Hidden Items" at bounding box center [272, 248] width 180 height 10
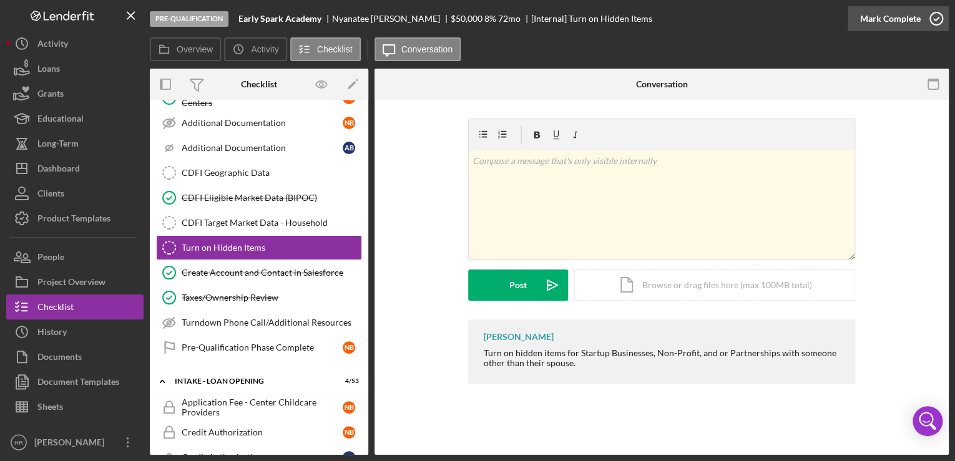
click at [932, 19] on icon "button" at bounding box center [936, 18] width 31 height 31
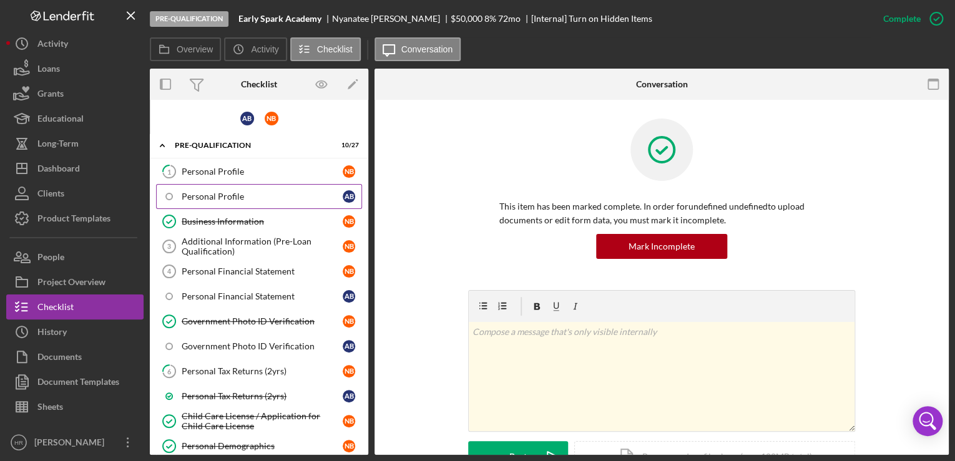
drag, startPoint x: 225, startPoint y: 219, endPoint x: 286, endPoint y: 205, distance: 62.7
click at [225, 219] on div "Business Information" at bounding box center [262, 222] width 161 height 10
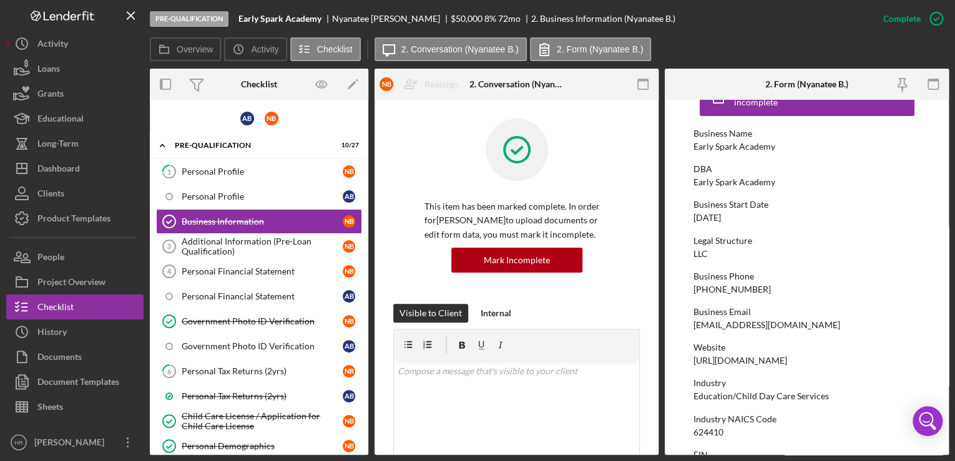
scroll to position [50, 0]
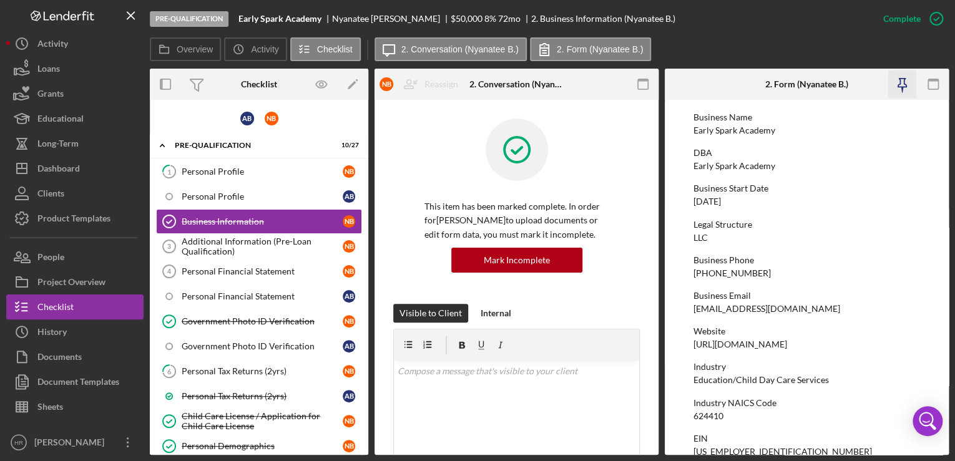
click at [904, 86] on icon "button" at bounding box center [902, 85] width 28 height 28
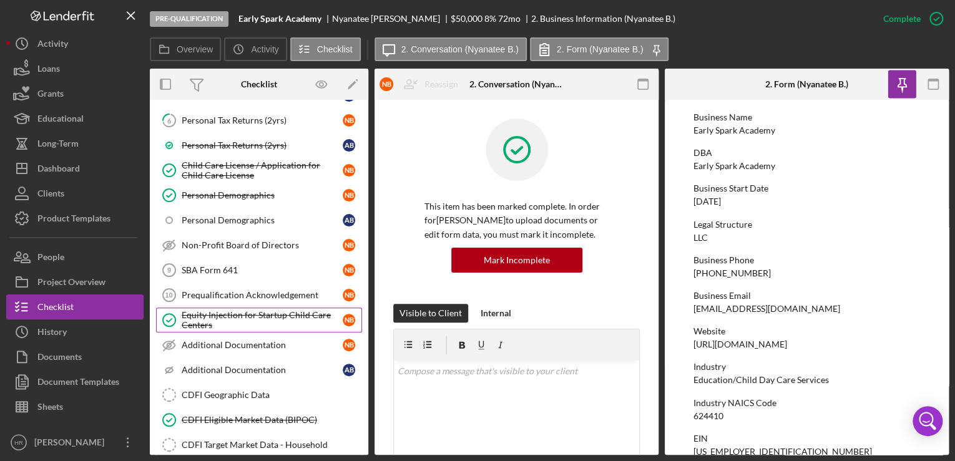
scroll to position [300, 0]
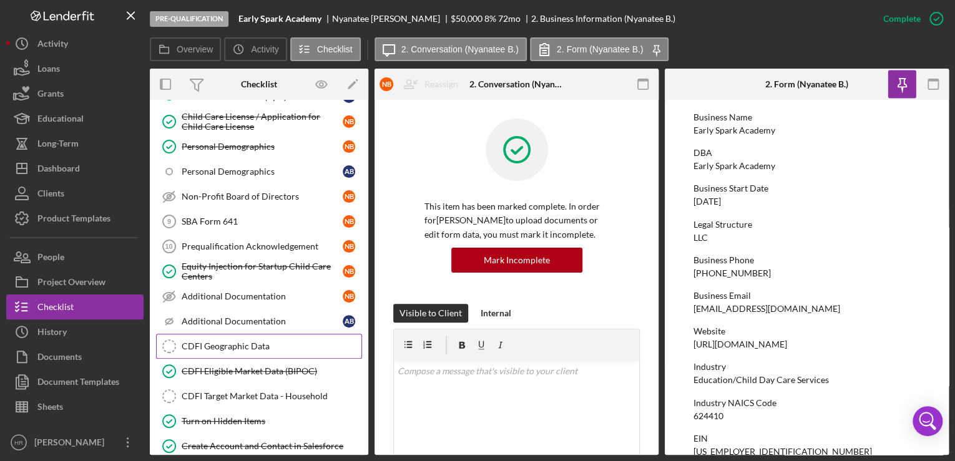
click at [217, 345] on div "CDFI Geographic Data" at bounding box center [272, 347] width 180 height 10
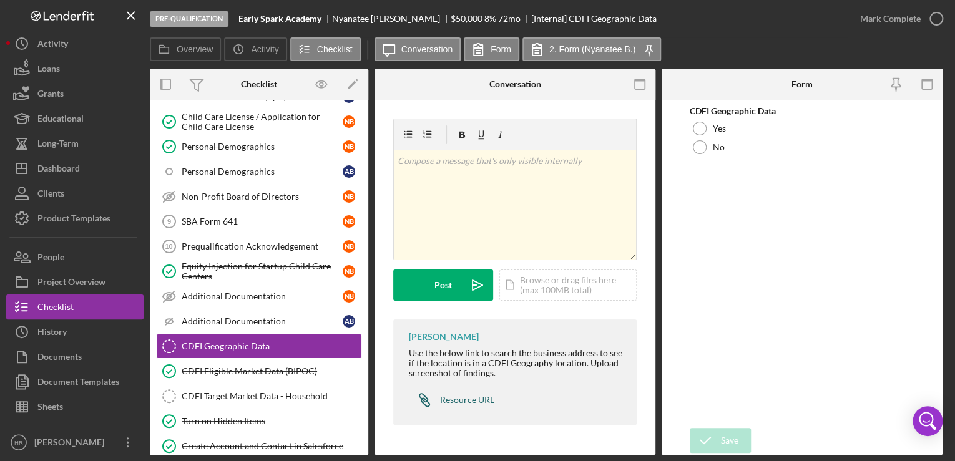
click at [460, 398] on div "Resource URL" at bounding box center [467, 400] width 54 height 10
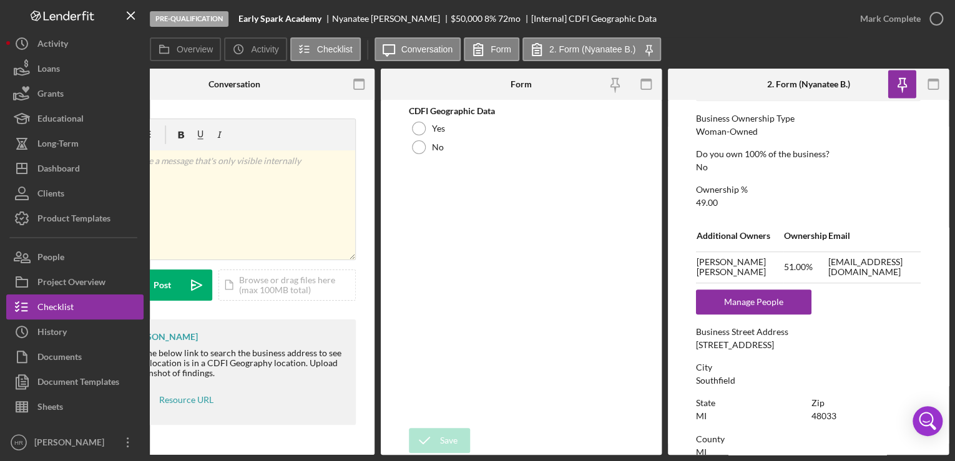
scroll to position [499, 0]
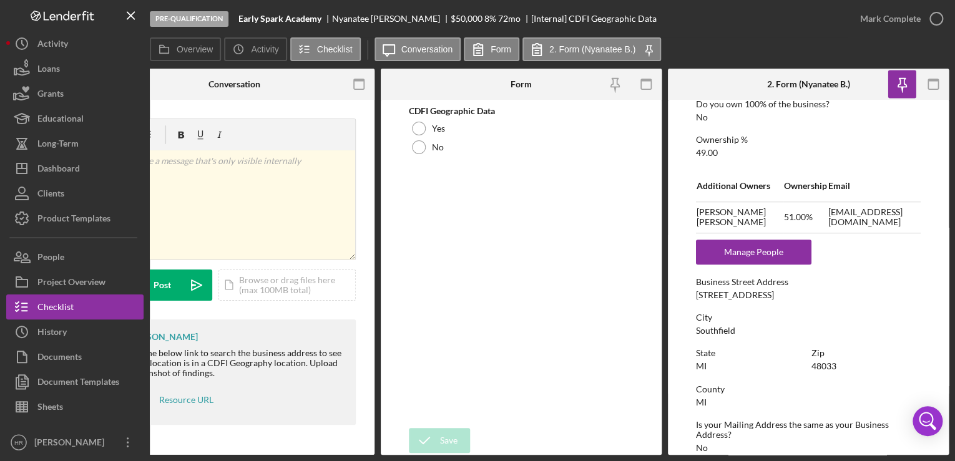
drag, startPoint x: 697, startPoint y: 297, endPoint x: 777, endPoint y: 290, distance: 80.8
click at [774, 290] on div "[STREET_ADDRESS]" at bounding box center [735, 295] width 78 height 10
drag, startPoint x: 777, startPoint y: 290, endPoint x: 762, endPoint y: 295, distance: 16.2
click at [764, 295] on div "[STREET_ADDRESS]" at bounding box center [735, 295] width 78 height 10
drag, startPoint x: 697, startPoint y: 292, endPoint x: 788, endPoint y: 295, distance: 90.6
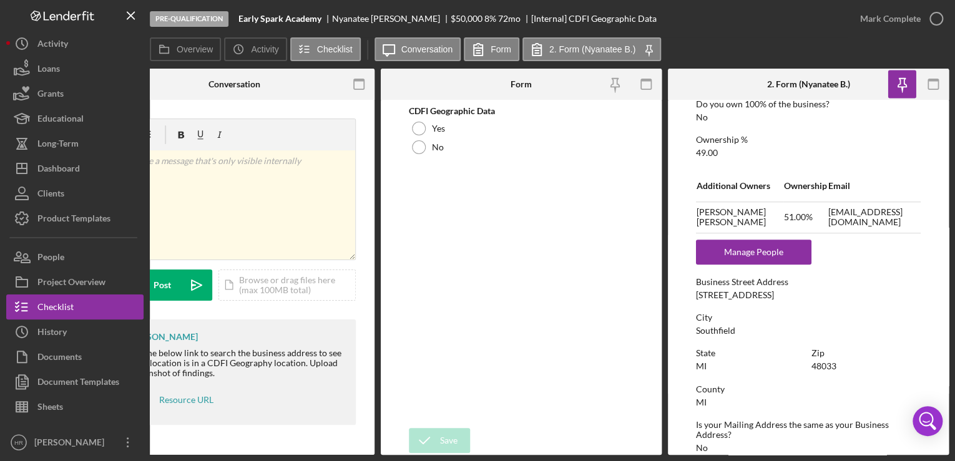
click at [788, 295] on div "Business Street Address [STREET_ADDRESS]" at bounding box center [808, 288] width 225 height 23
drag, startPoint x: 788, startPoint y: 295, endPoint x: 758, endPoint y: 296, distance: 30.0
copy div "[STREET_ADDRESS]"
click at [422, 147] on div at bounding box center [419, 147] width 14 height 14
click at [457, 439] on div "Save" at bounding box center [448, 440] width 17 height 25
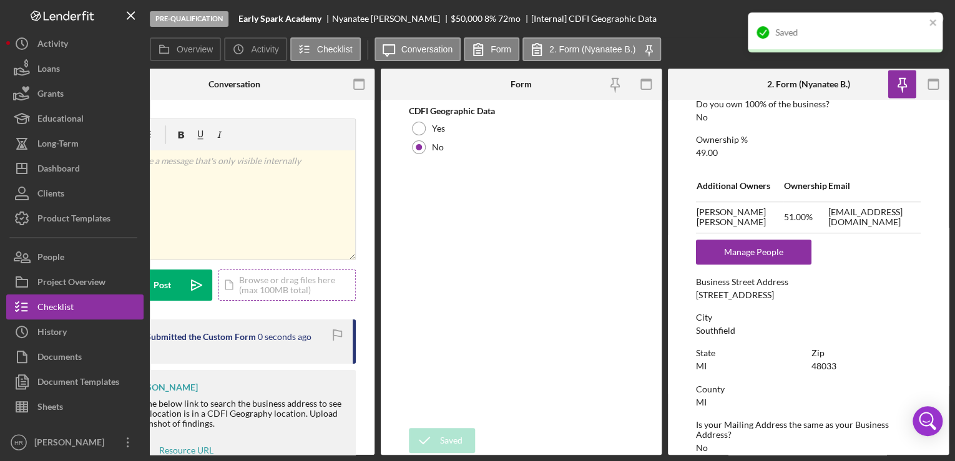
click at [297, 277] on div "Icon/Document Browse or drag files here (max 100MB total) Tap to choose files o…" at bounding box center [287, 285] width 137 height 31
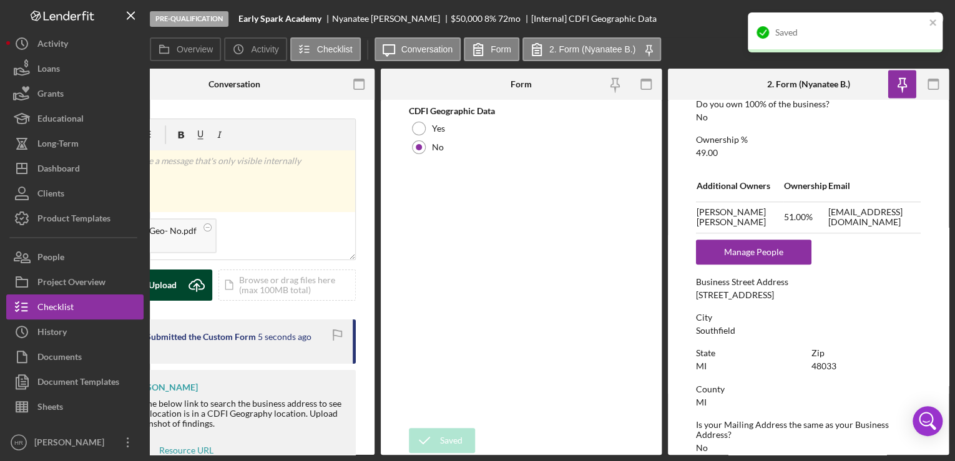
click at [183, 279] on icon "Icon/Upload" at bounding box center [196, 285] width 31 height 31
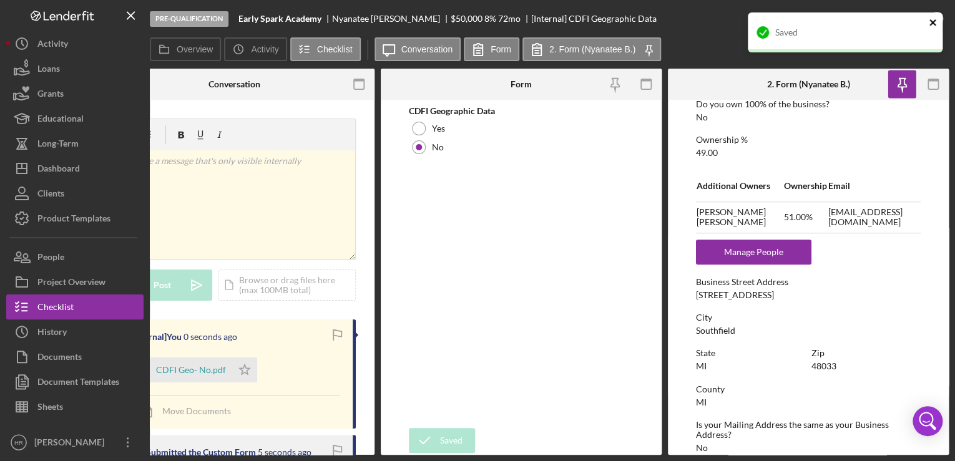
click at [932, 21] on icon "close" at bounding box center [933, 22] width 6 height 6
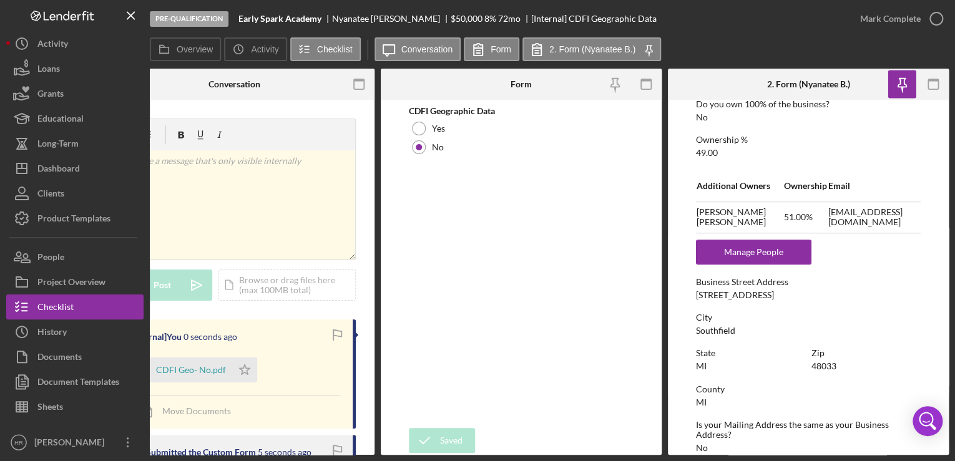
click at [932, 21] on div "Saved" at bounding box center [845, 37] width 200 height 55
click at [0, 0] on icon "button" at bounding box center [0, 0] width 0 height 0
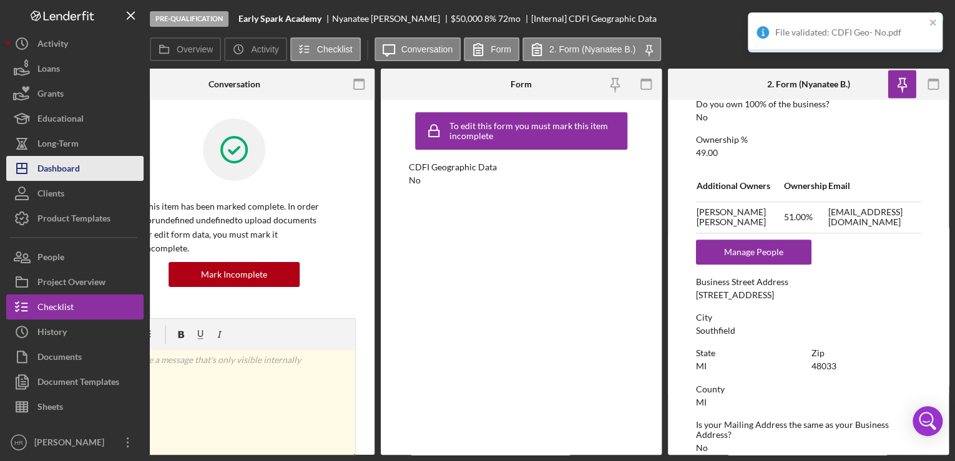
click at [70, 173] on div "Dashboard" at bounding box center [58, 170] width 42 height 28
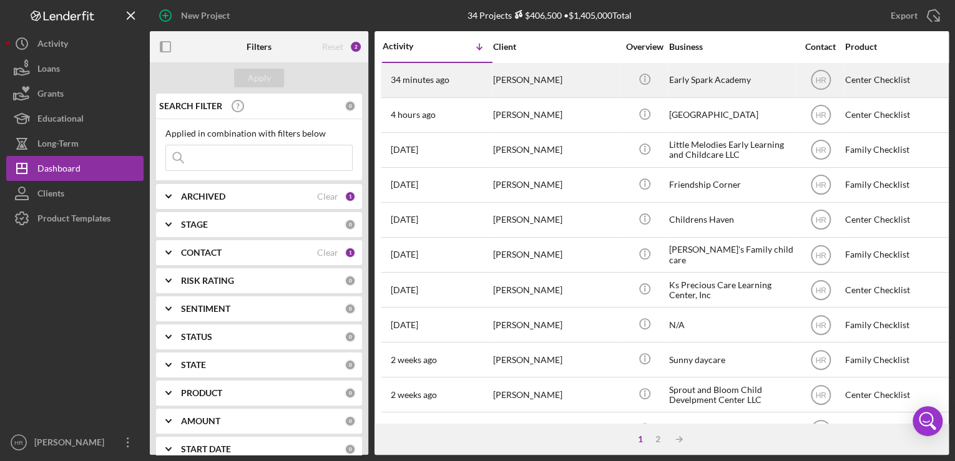
click at [719, 80] on div "Early Spark Academy" at bounding box center [731, 80] width 125 height 33
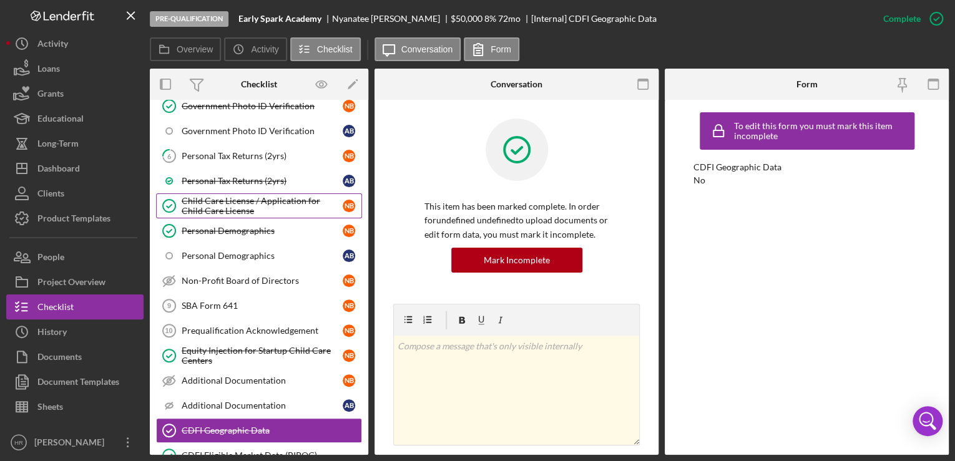
scroll to position [212, 0]
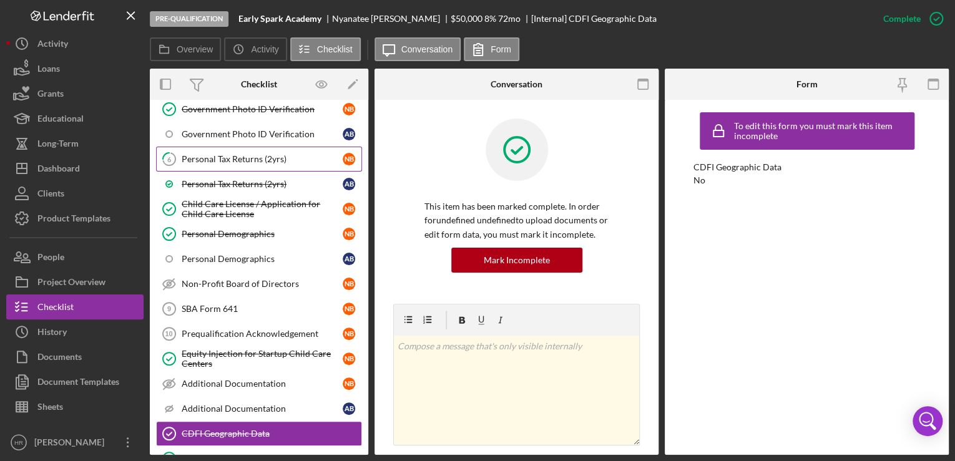
click at [231, 164] on link "6 Personal Tax Returns (2yrs) N B" at bounding box center [259, 159] width 206 height 25
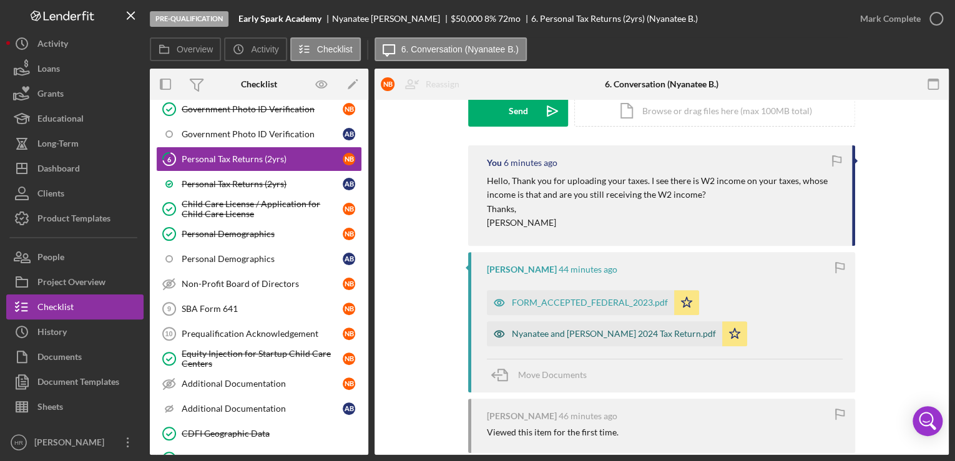
scroll to position [200, 0]
click at [596, 333] on div "Nyanatee and [PERSON_NAME] 2024 Tax Return.pdf" at bounding box center [614, 333] width 204 height 10
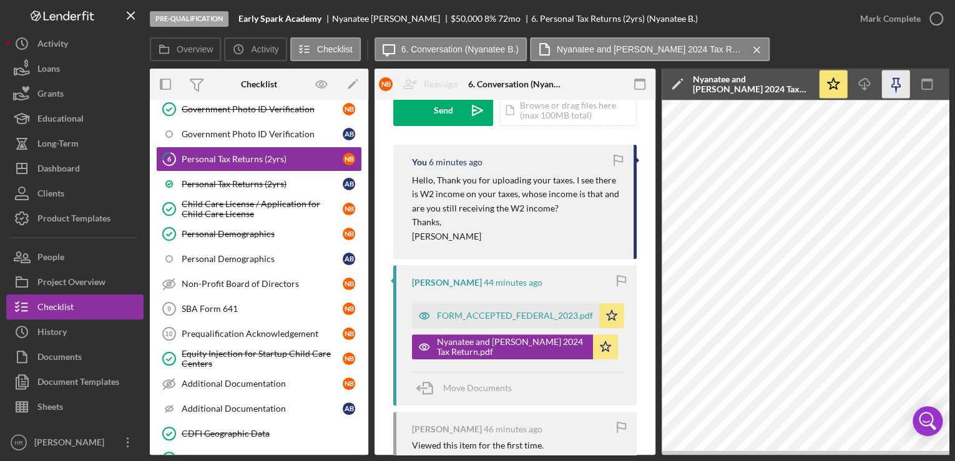
click at [899, 90] on icon "button" at bounding box center [896, 85] width 28 height 28
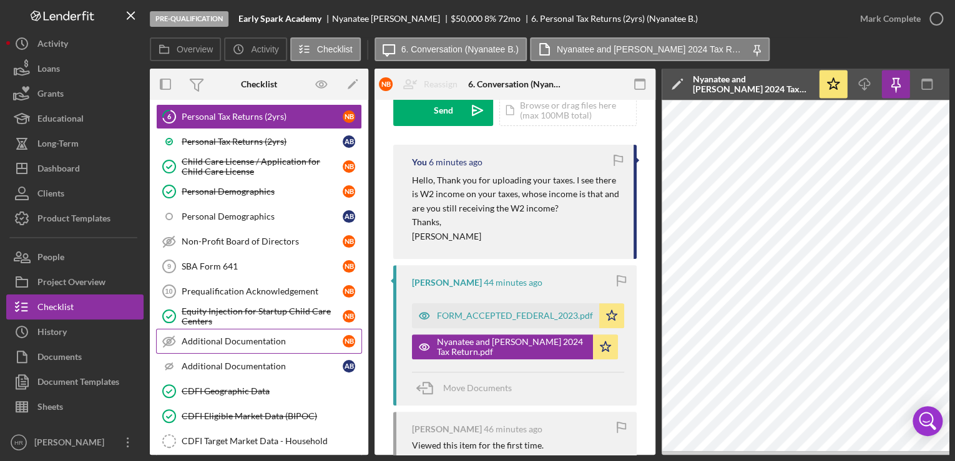
scroll to position [362, 0]
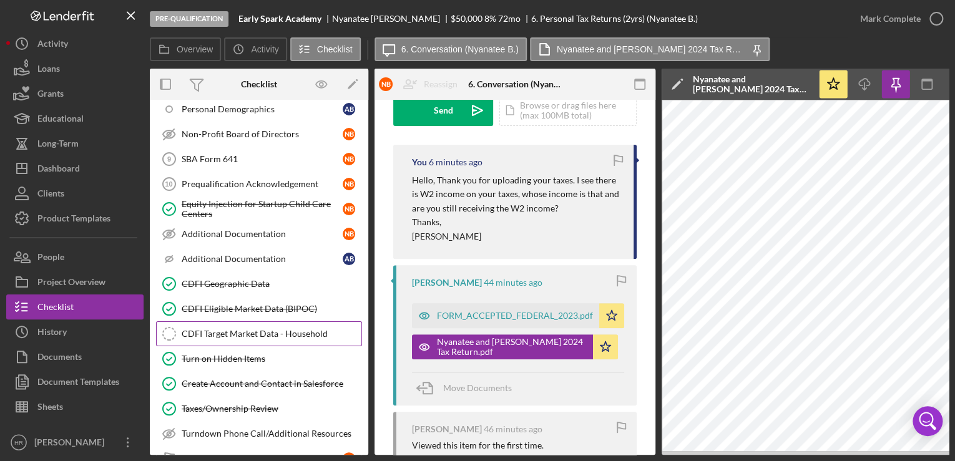
click at [221, 330] on div "CDFI Target Market Data - Household" at bounding box center [272, 334] width 180 height 10
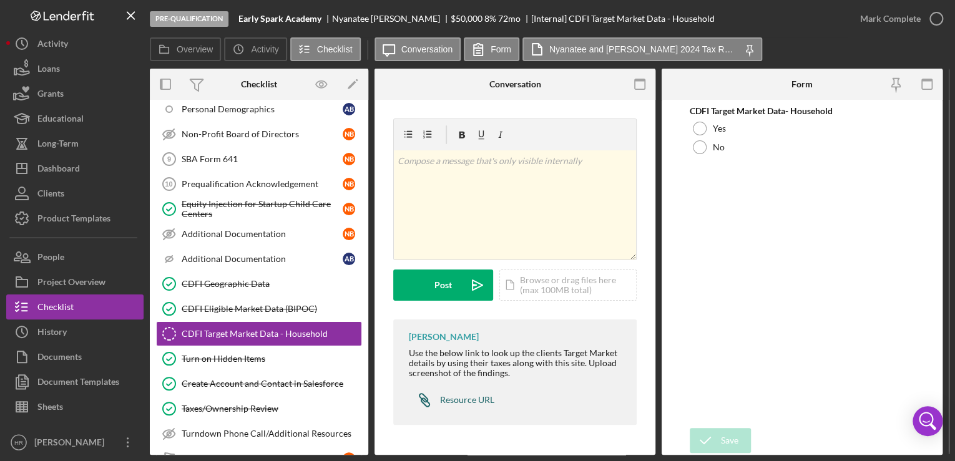
click at [464, 400] on div "Resource URL" at bounding box center [467, 400] width 54 height 10
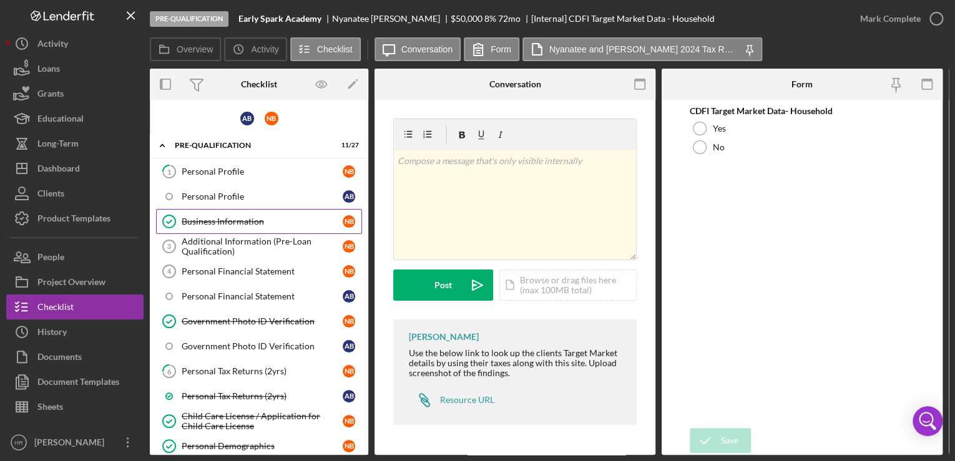
click at [232, 214] on link "Business Information Business Information N B" at bounding box center [259, 221] width 206 height 25
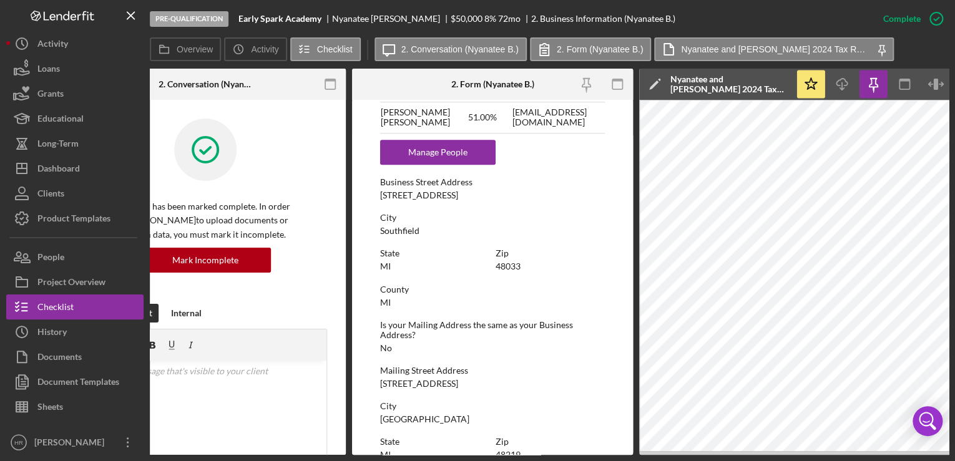
scroll to position [0, 342]
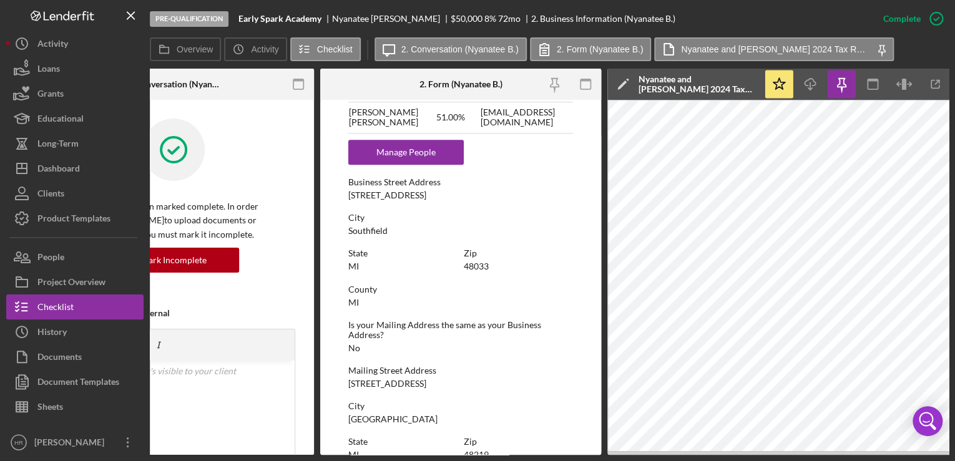
drag, startPoint x: 674, startPoint y: 456, endPoint x: 700, endPoint y: 453, distance: 26.4
click at [700, 453] on div "Pre-Qualification Early Spark Academy [PERSON_NAME] $50,000 $12,500 8 % 72 mo 2…" at bounding box center [477, 230] width 955 height 461
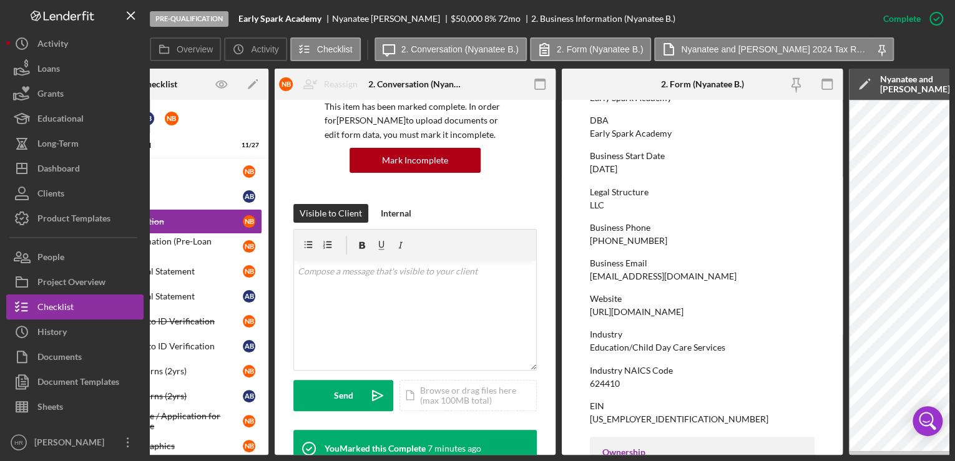
scroll to position [0, 0]
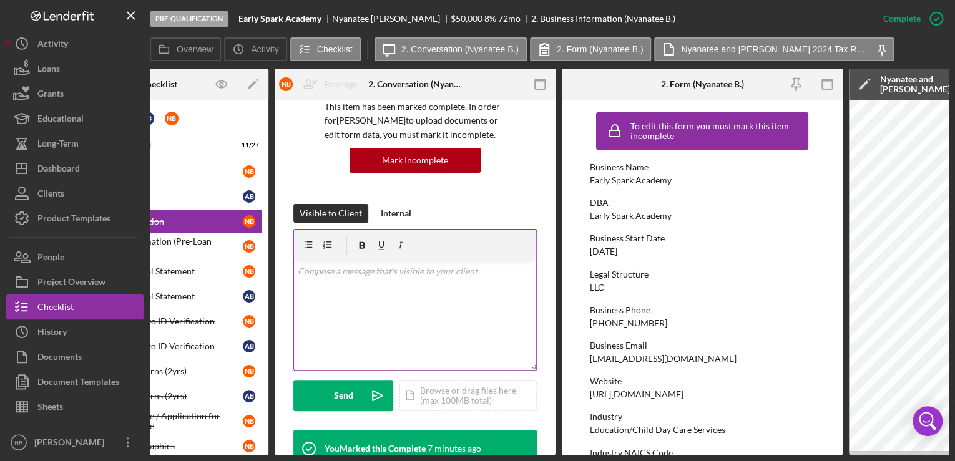
click at [432, 285] on div "v Color teal Color pink Remove color Add row above Add row below Add column bef…" at bounding box center [415, 315] width 242 height 109
drag, startPoint x: 513, startPoint y: 455, endPoint x: 443, endPoint y: 460, distance: 69.5
click at [443, 460] on div "Pre-Qualification Early Spark Academy [PERSON_NAME] $50,000 $12,500 8 % 72 mo 2…" at bounding box center [477, 230] width 955 height 461
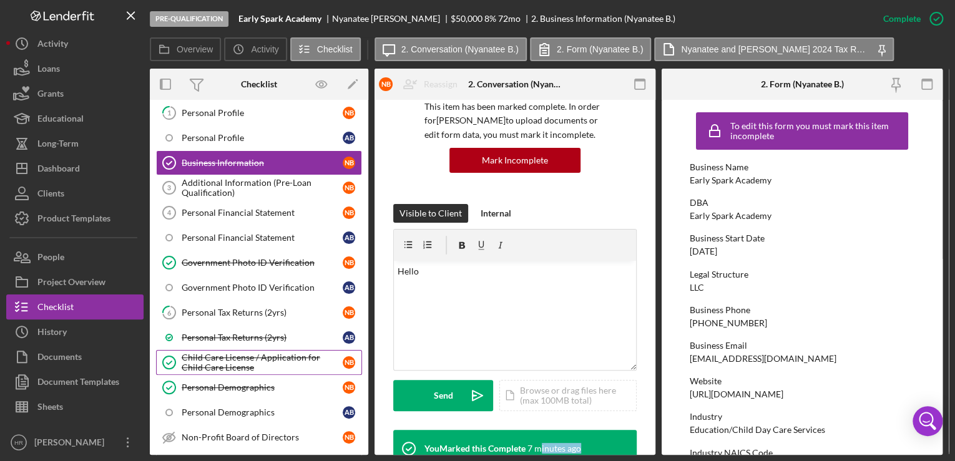
scroll to position [150, 0]
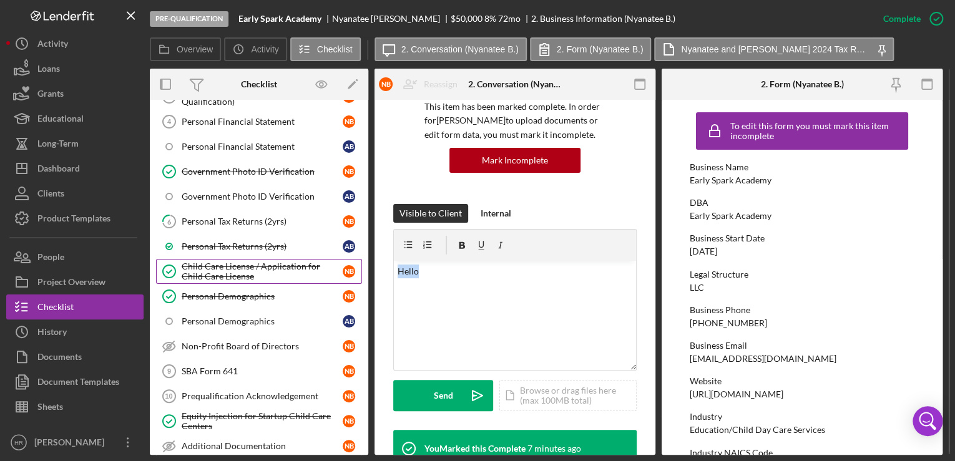
drag, startPoint x: 442, startPoint y: 267, endPoint x: 352, endPoint y: 269, distance: 89.9
click at [352, 269] on div "Overview Internal Workflow Stage Pre-Qualification Icon/Dropdown Arrow Archive …" at bounding box center [549, 262] width 799 height 386
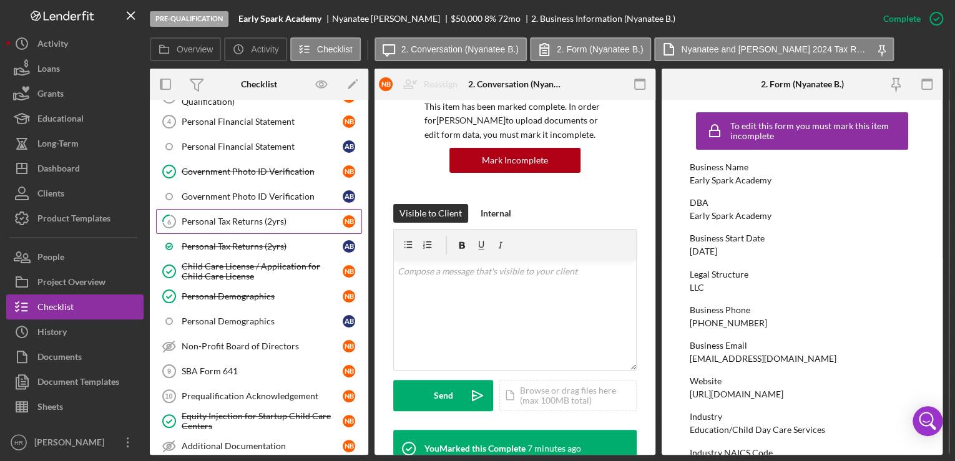
click at [224, 225] on link "6 Personal Tax Returns (2yrs) N B" at bounding box center [259, 221] width 206 height 25
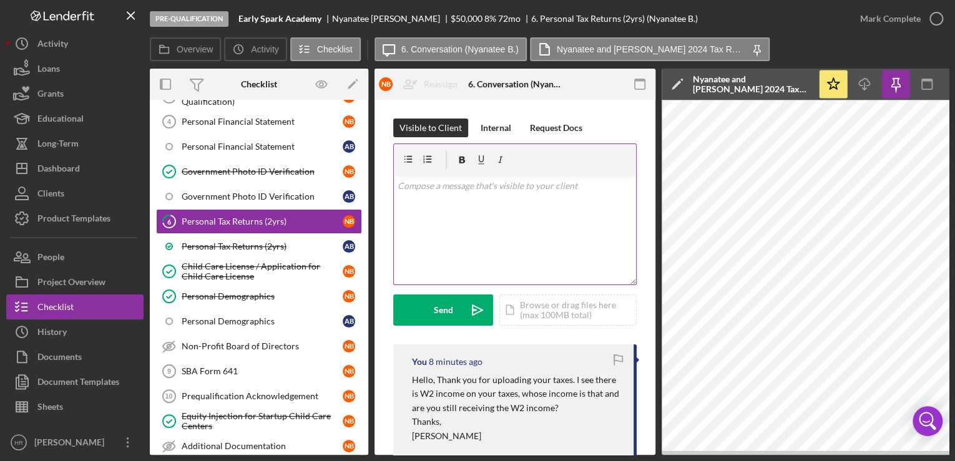
click at [490, 228] on div "v Color teal Color pink Remove color Add row above Add row below Add column bef…" at bounding box center [515, 229] width 242 height 109
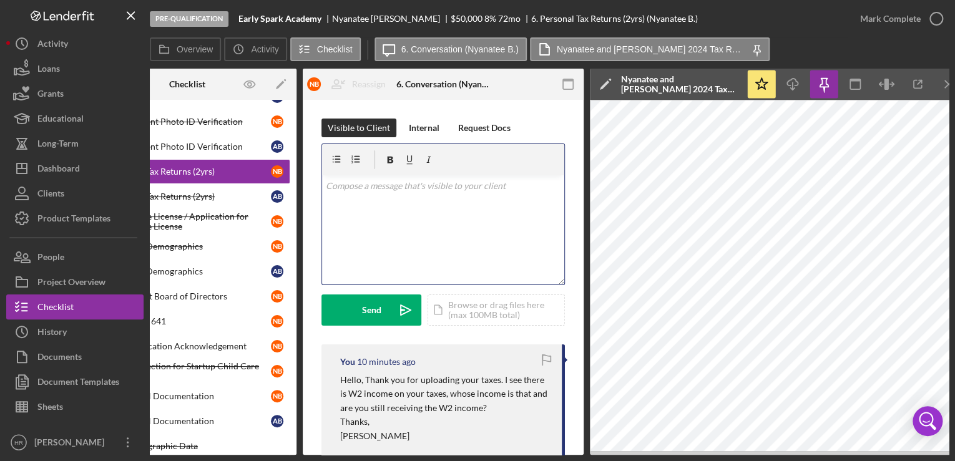
scroll to position [0, 87]
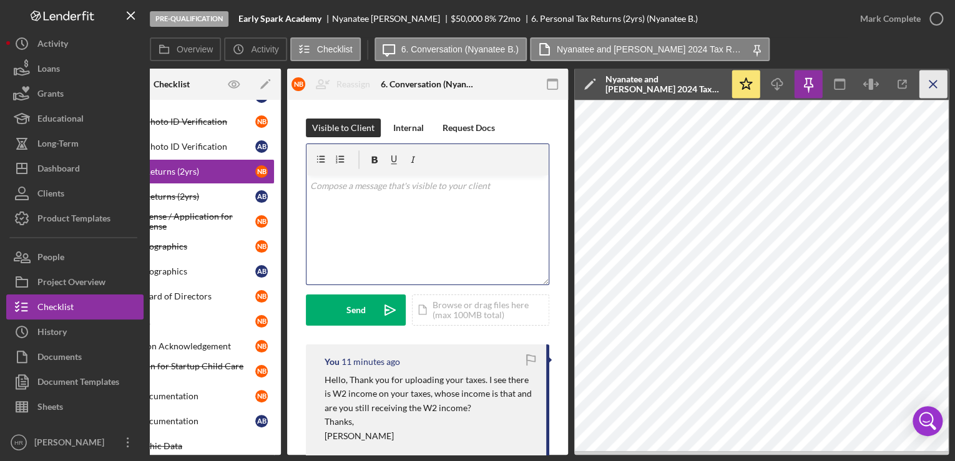
click at [932, 86] on line "button" at bounding box center [933, 84] width 7 height 7
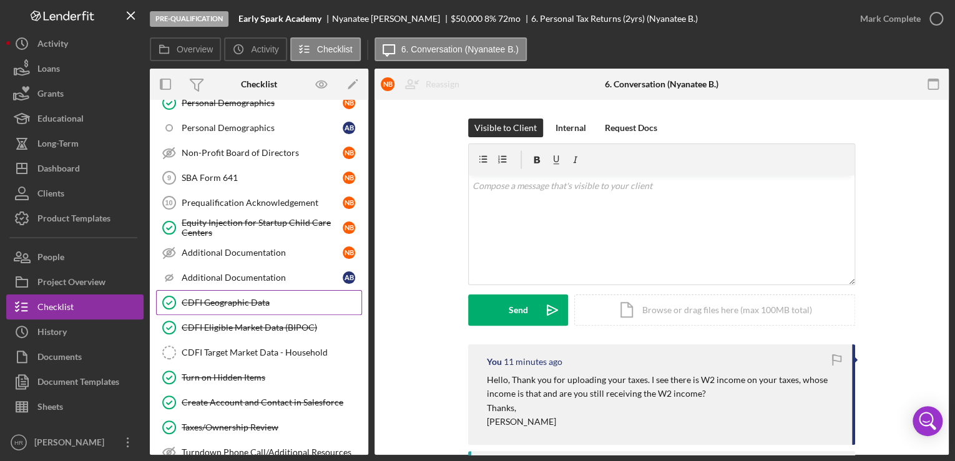
scroll to position [350, 0]
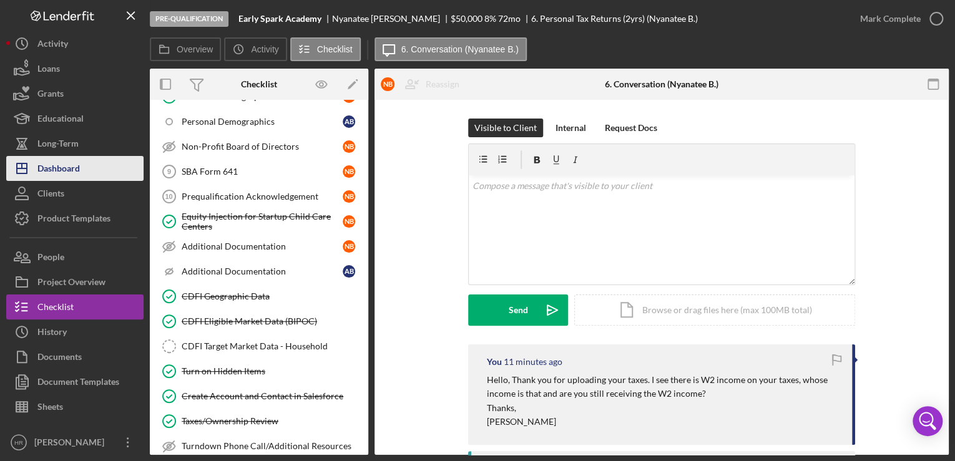
click at [68, 165] on div "Dashboard" at bounding box center [58, 170] width 42 height 28
